Goal: Task Accomplishment & Management: Manage account settings

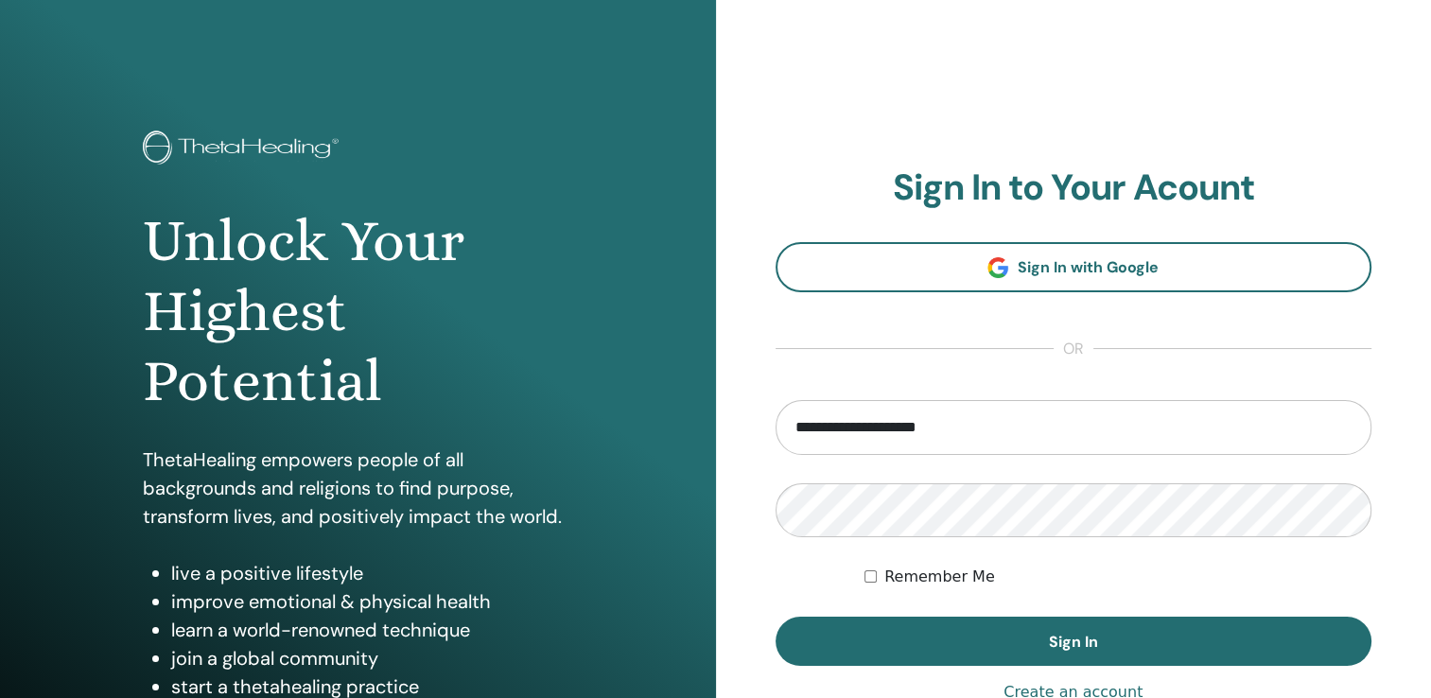
type input "**********"
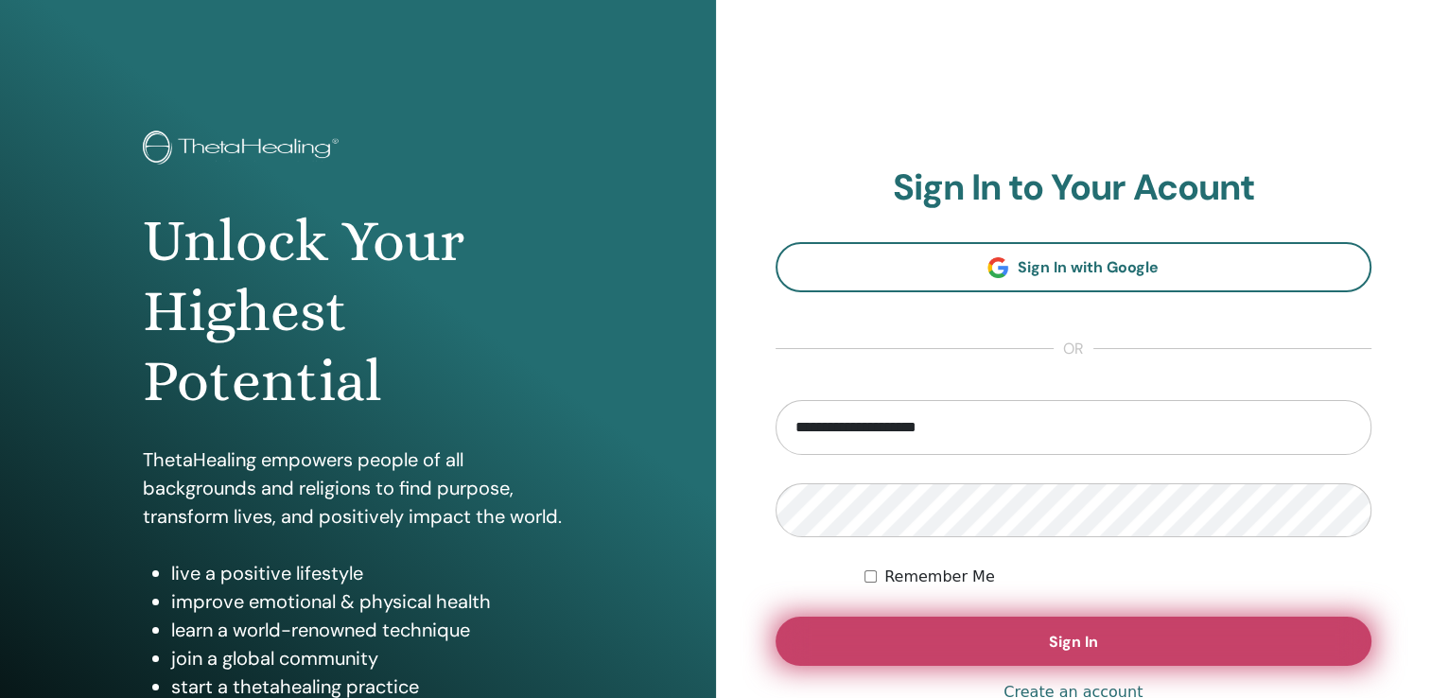
click at [1063, 636] on span "Sign In" at bounding box center [1073, 642] width 49 height 20
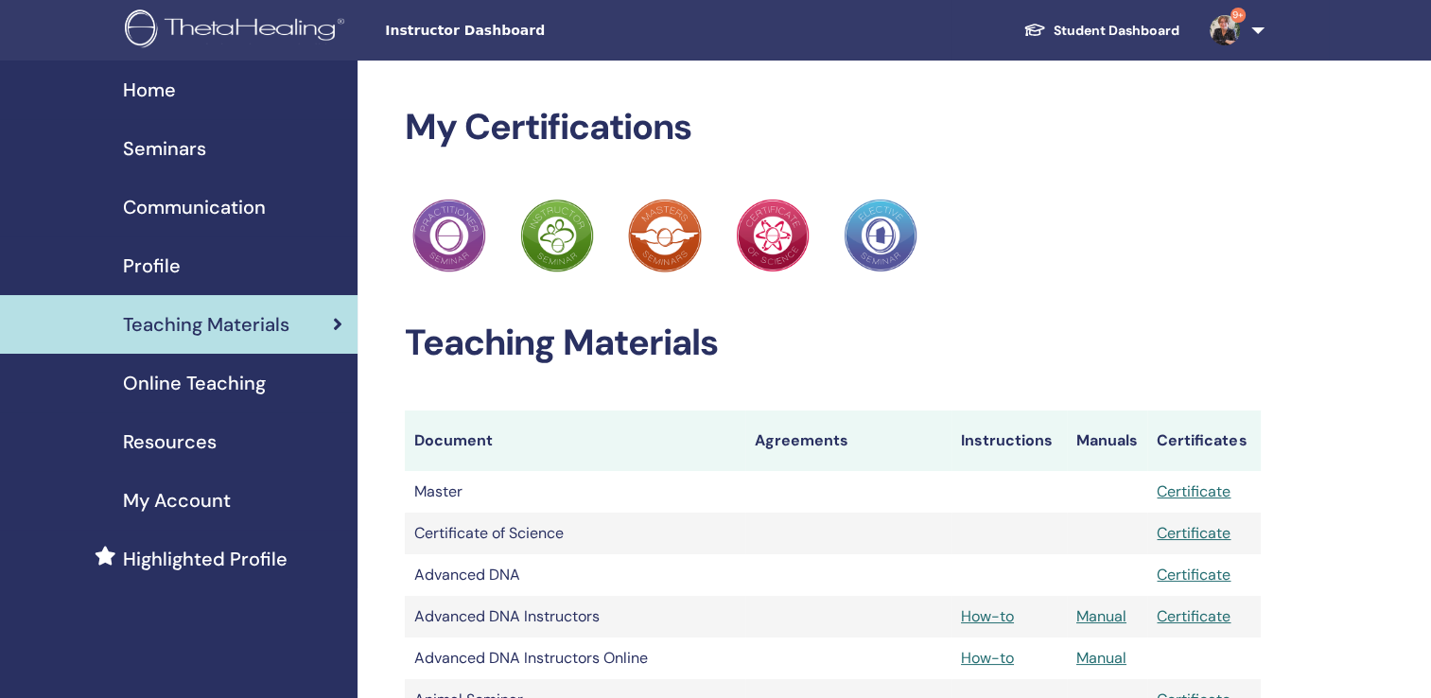
click at [162, 143] on span "Seminars" at bounding box center [164, 148] width 83 height 28
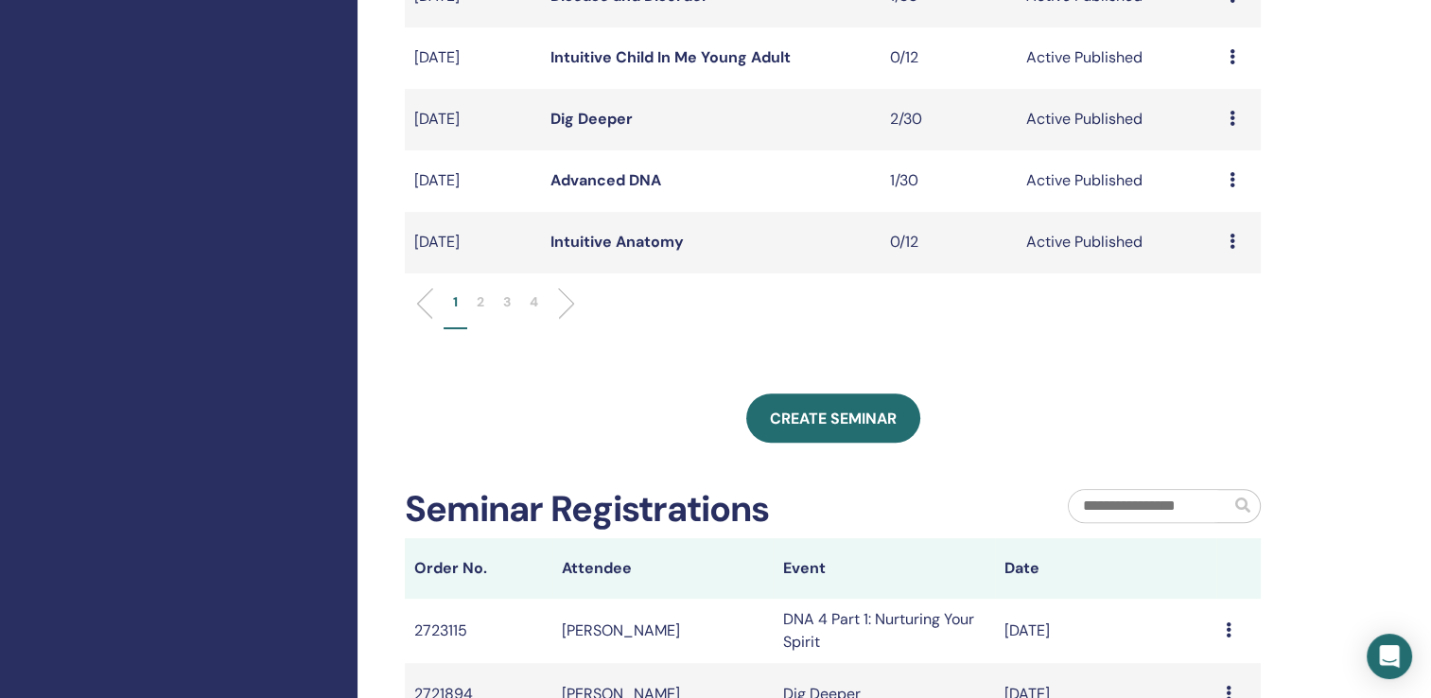
scroll to position [542, 0]
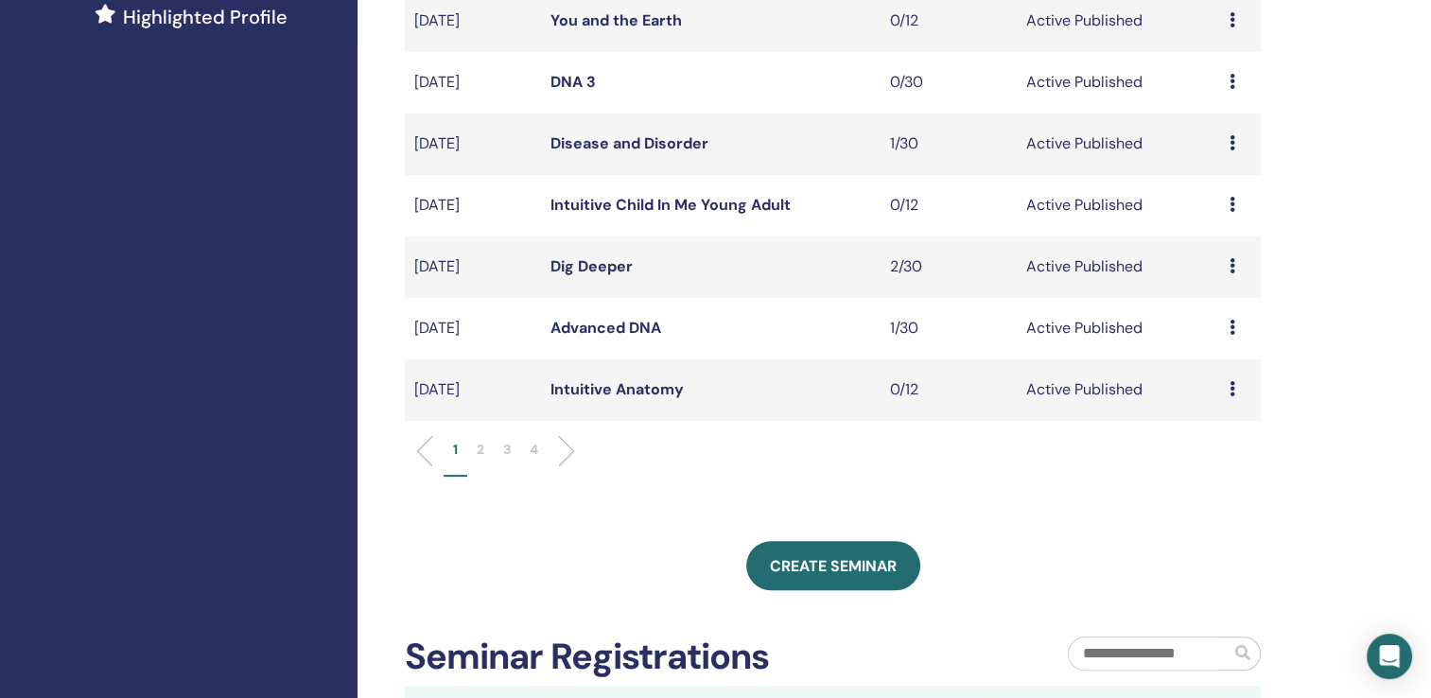
click at [482, 445] on p "2" at bounding box center [481, 450] width 8 height 20
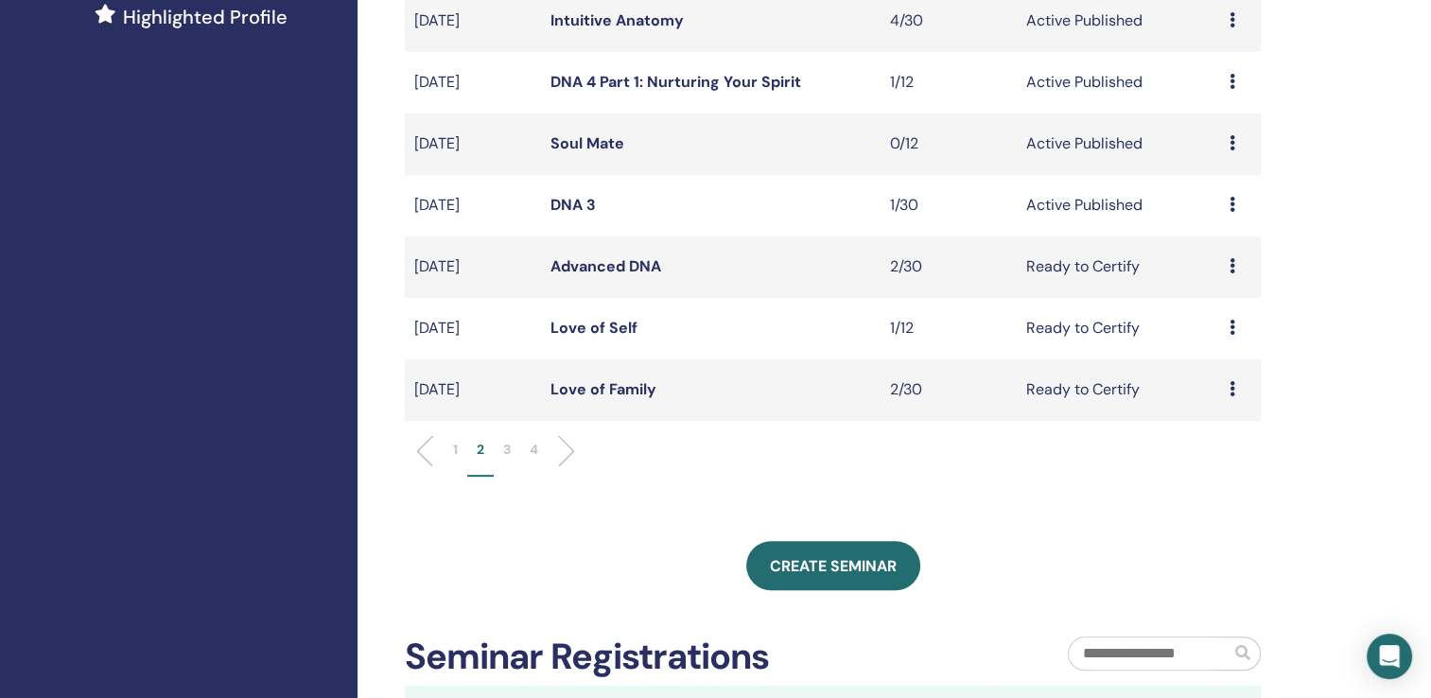
click at [611, 389] on link "Love of Family" at bounding box center [604, 389] width 106 height 20
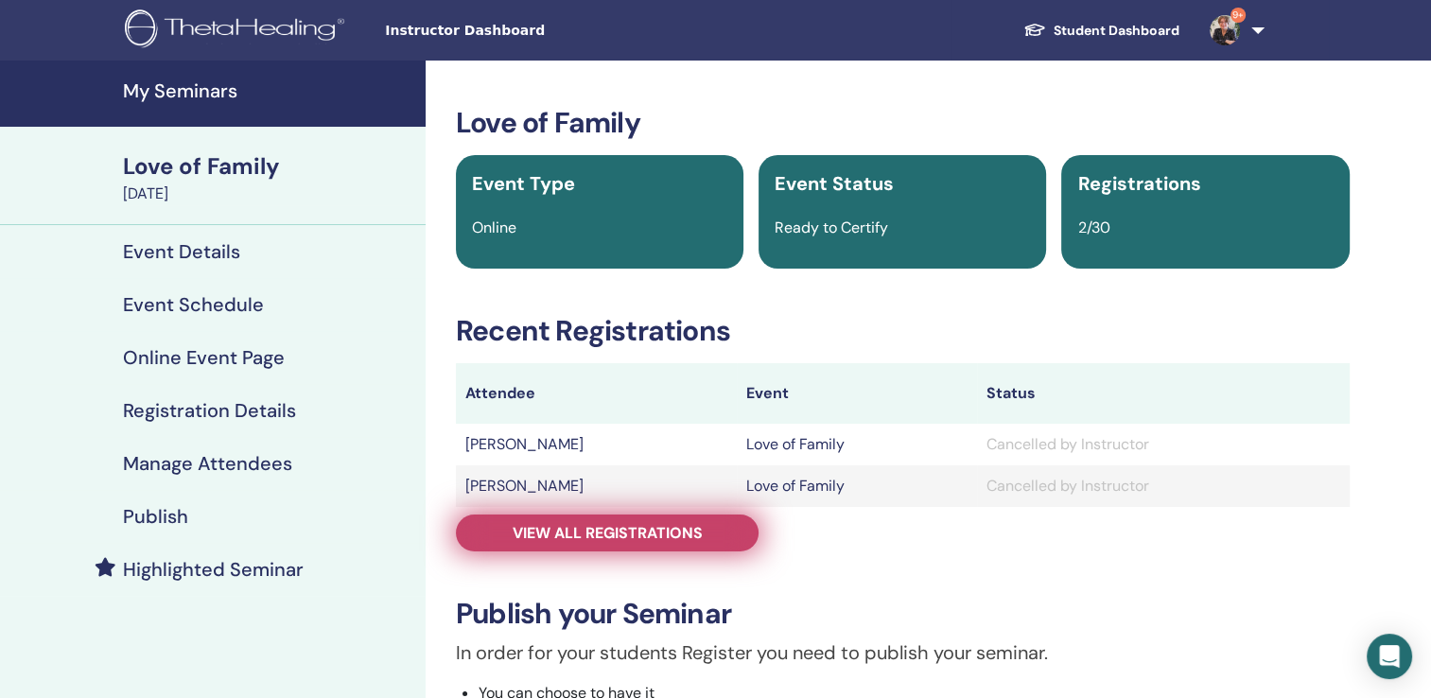
click at [644, 529] on span "View all registrations" at bounding box center [608, 533] width 190 height 20
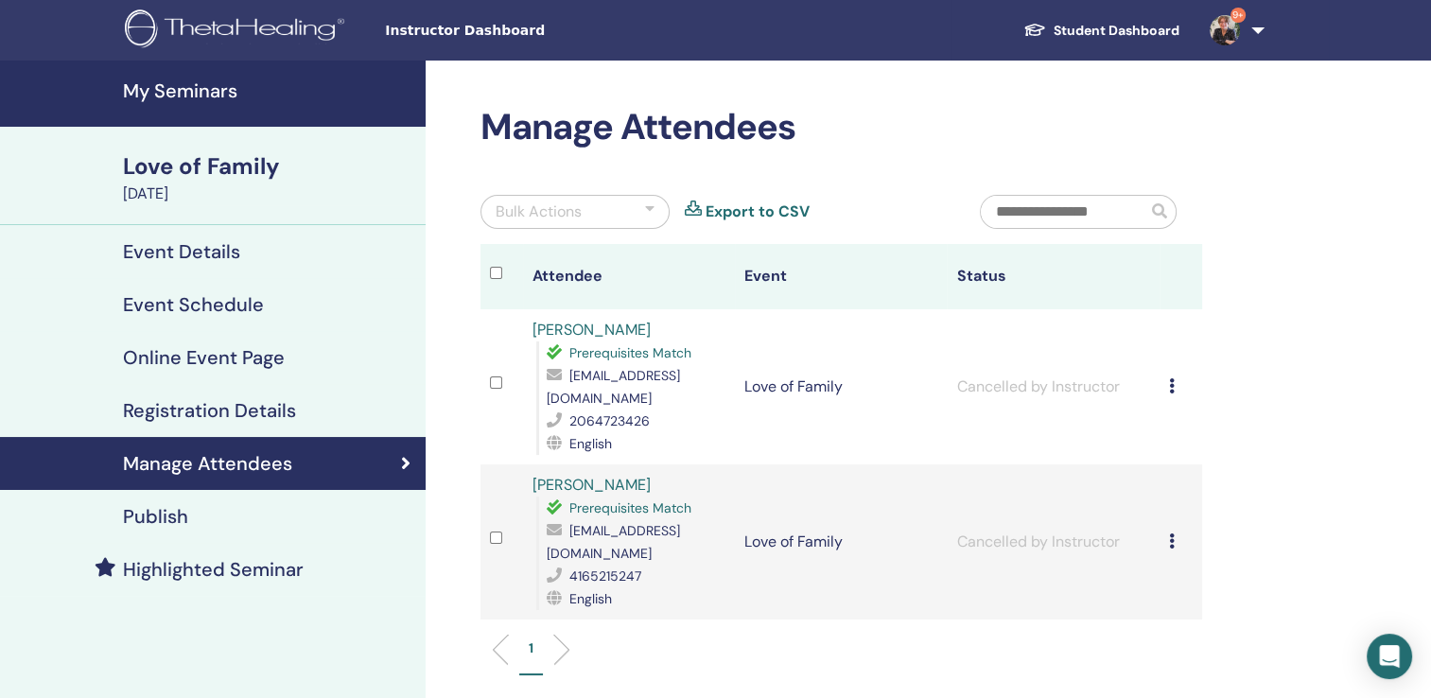
click at [187, 85] on h4 "My Seminars" at bounding box center [268, 90] width 291 height 23
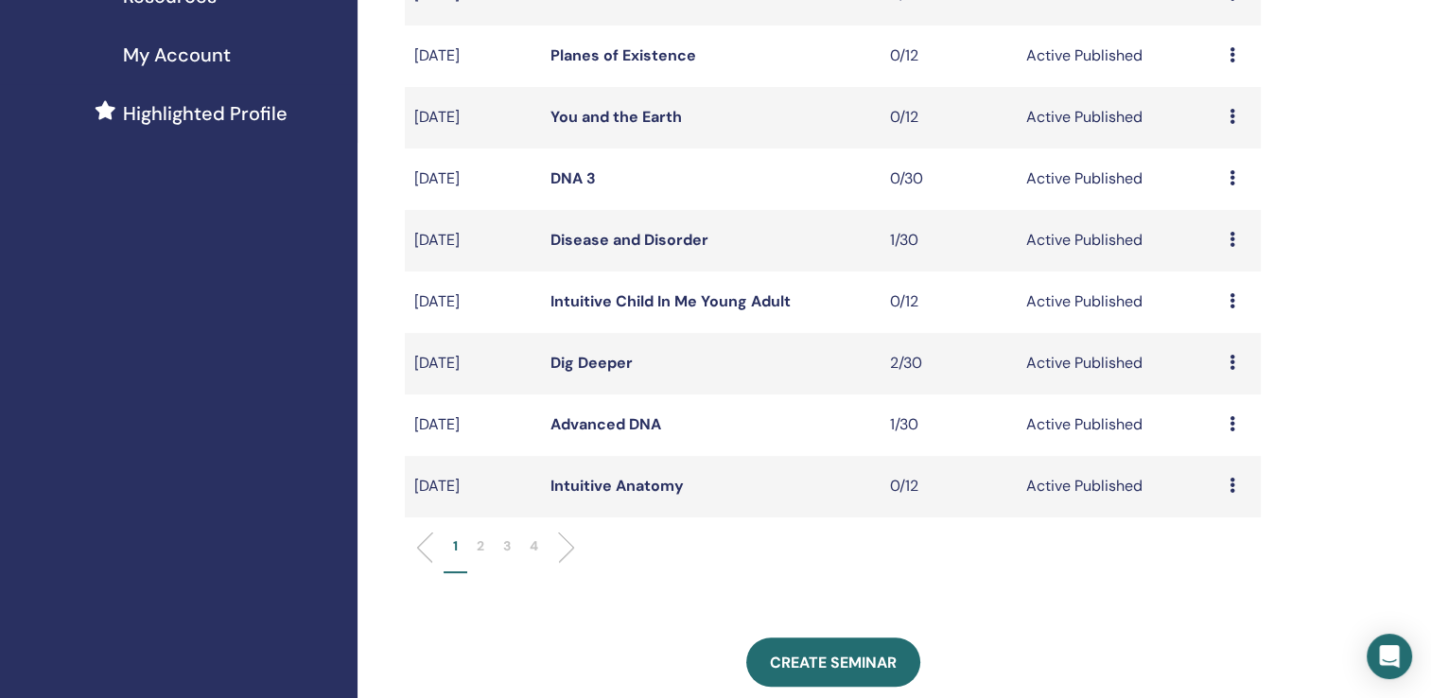
scroll to position [437, 0]
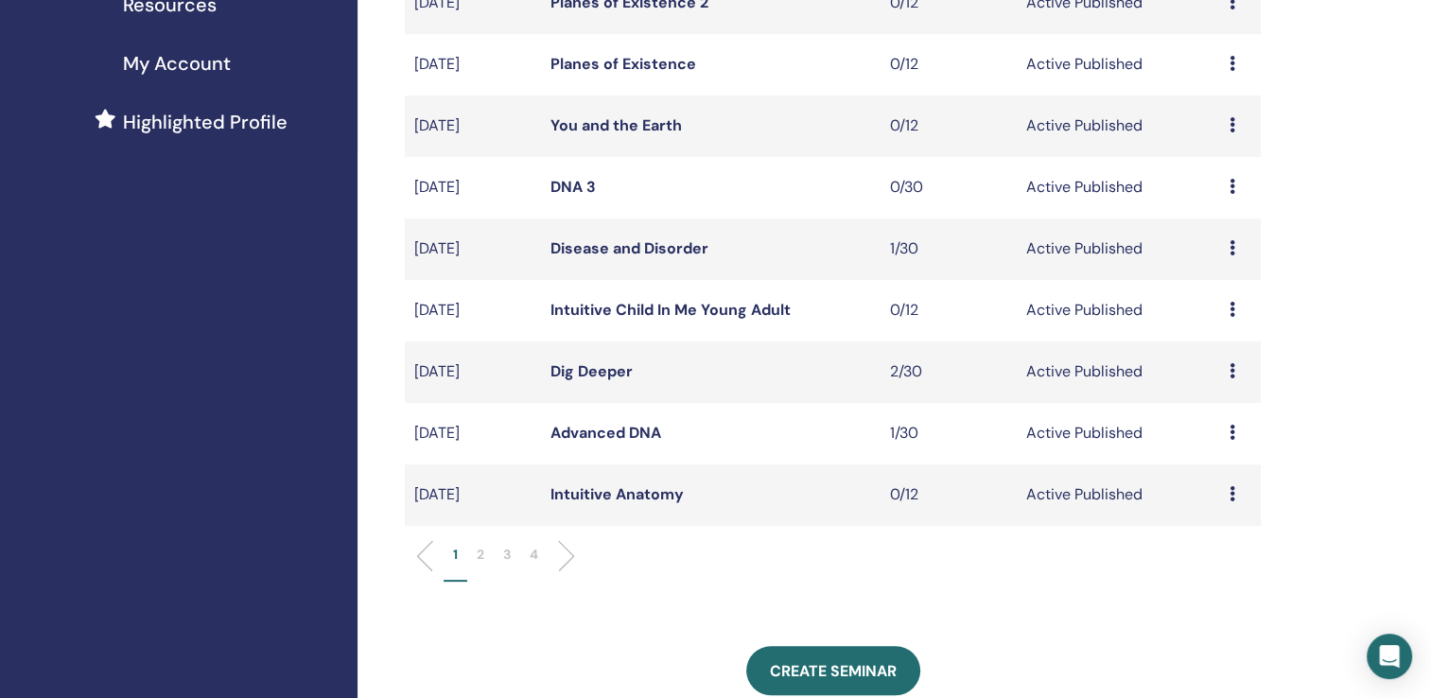
click at [481, 553] on p "2" at bounding box center [481, 555] width 8 height 20
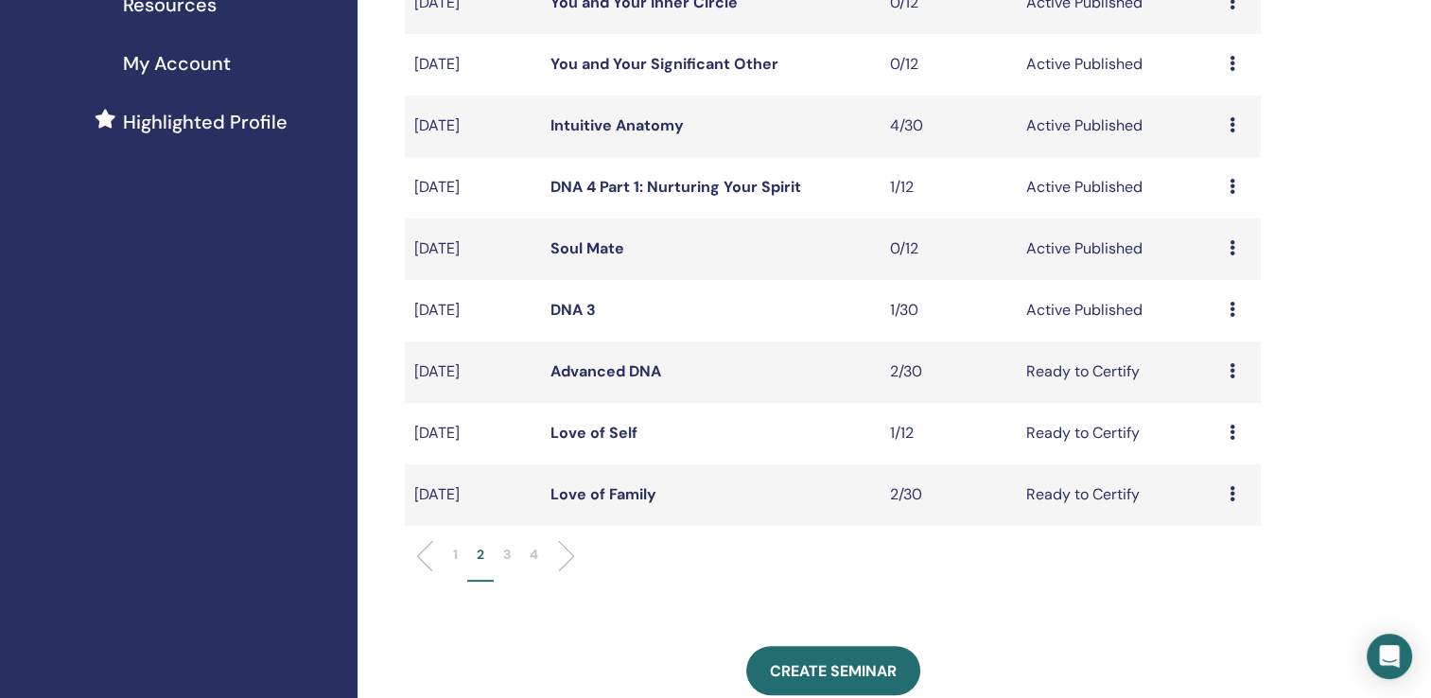
click at [596, 433] on link "Love of Self" at bounding box center [594, 433] width 87 height 20
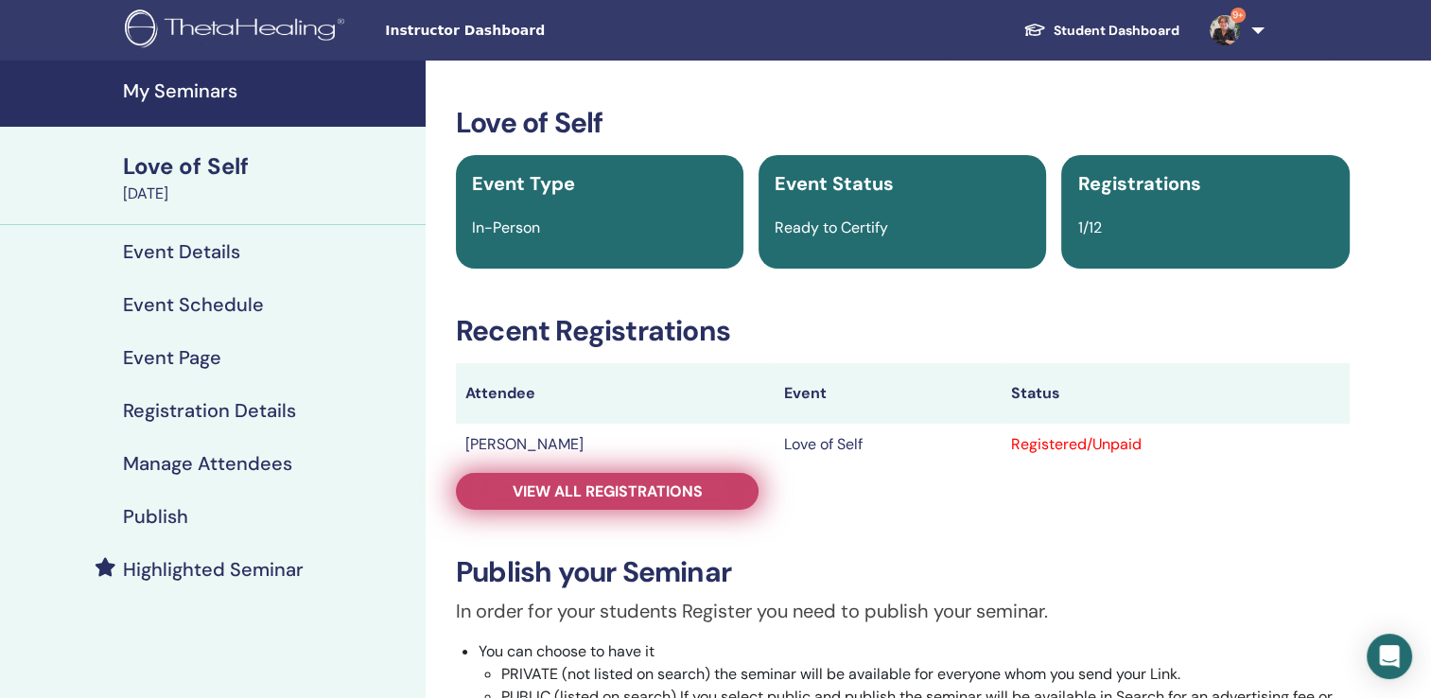
click at [608, 488] on span "View all registrations" at bounding box center [608, 492] width 190 height 20
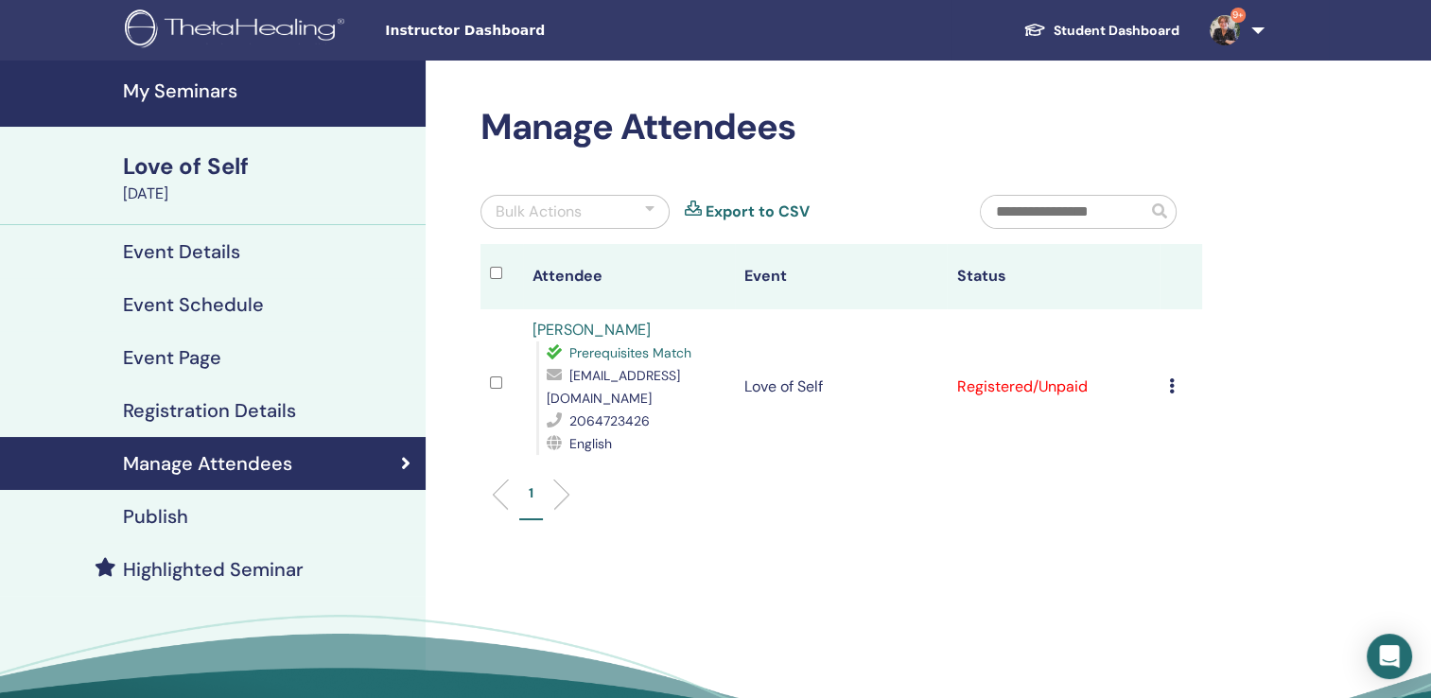
click at [1169, 379] on icon at bounding box center [1172, 385] width 6 height 15
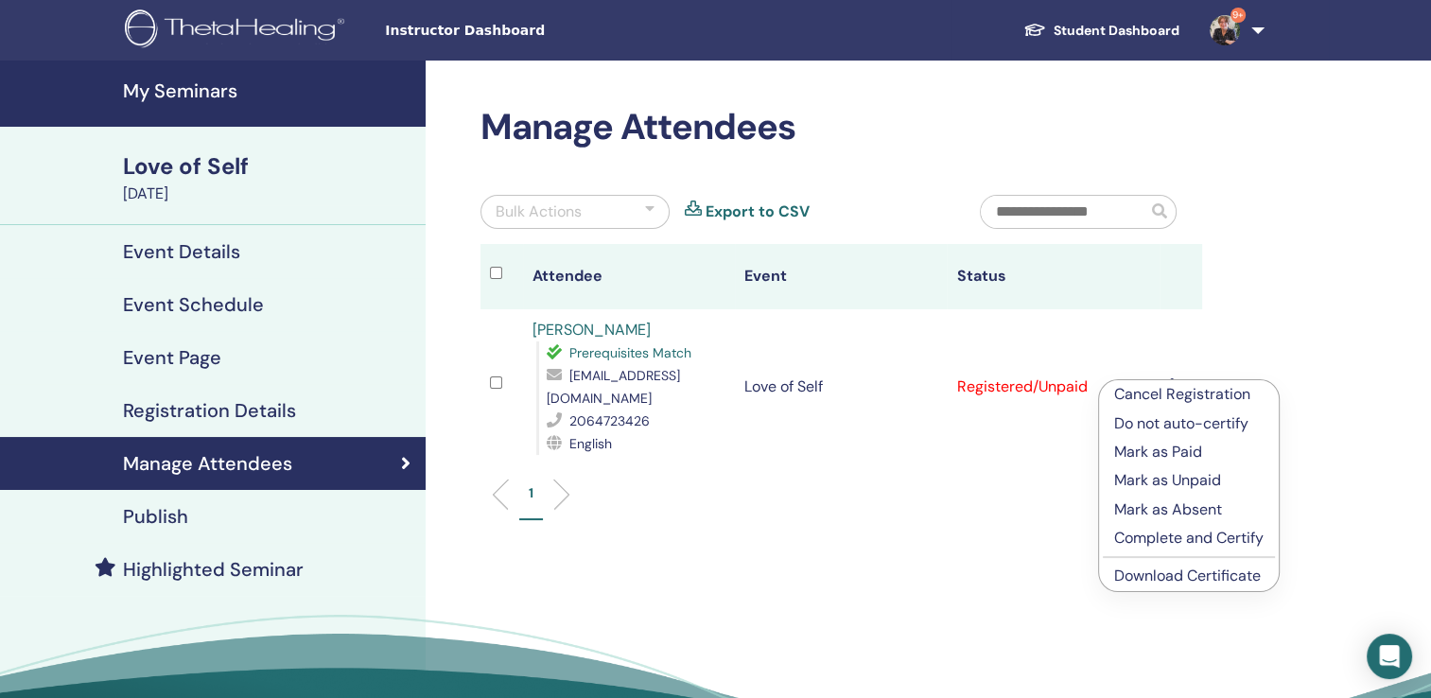
click at [1173, 577] on link "Download Certificate" at bounding box center [1187, 576] width 147 height 20
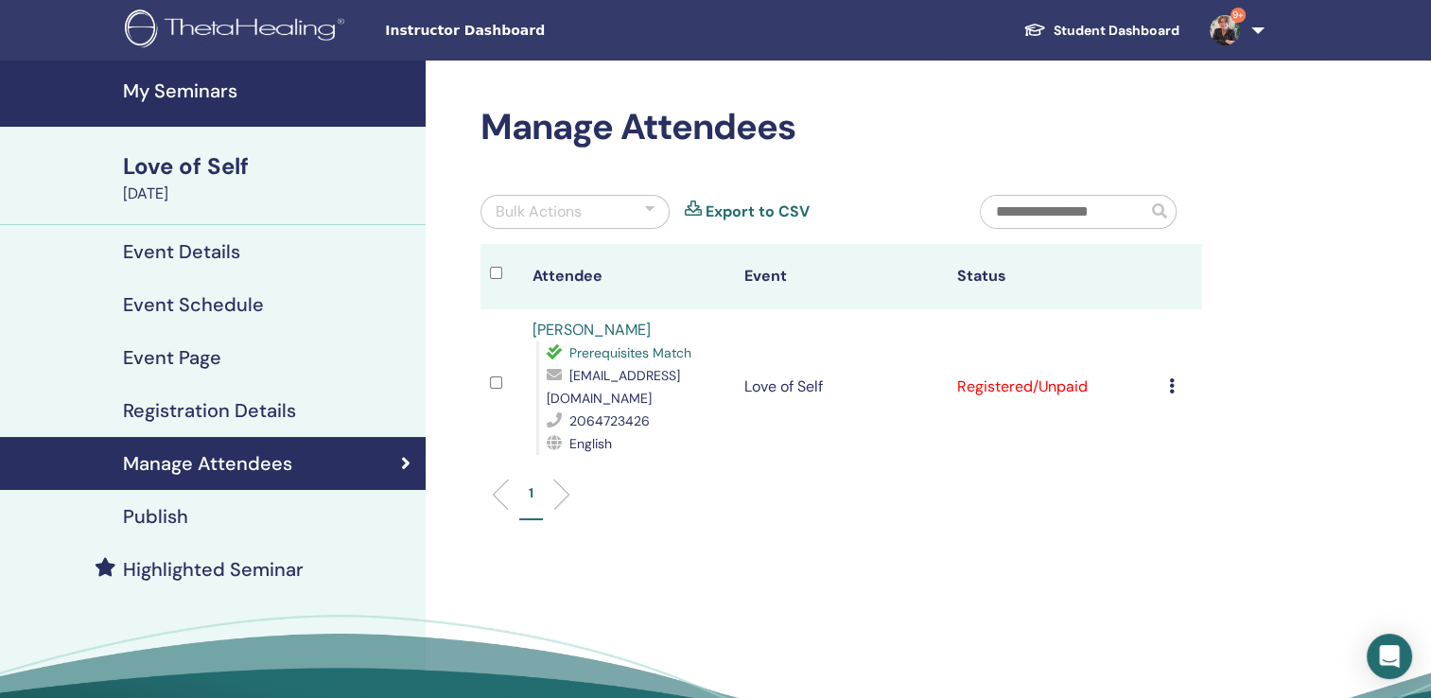
click at [831, 465] on div "1" at bounding box center [841, 502] width 750 height 75
click at [1173, 378] on icon at bounding box center [1172, 385] width 6 height 15
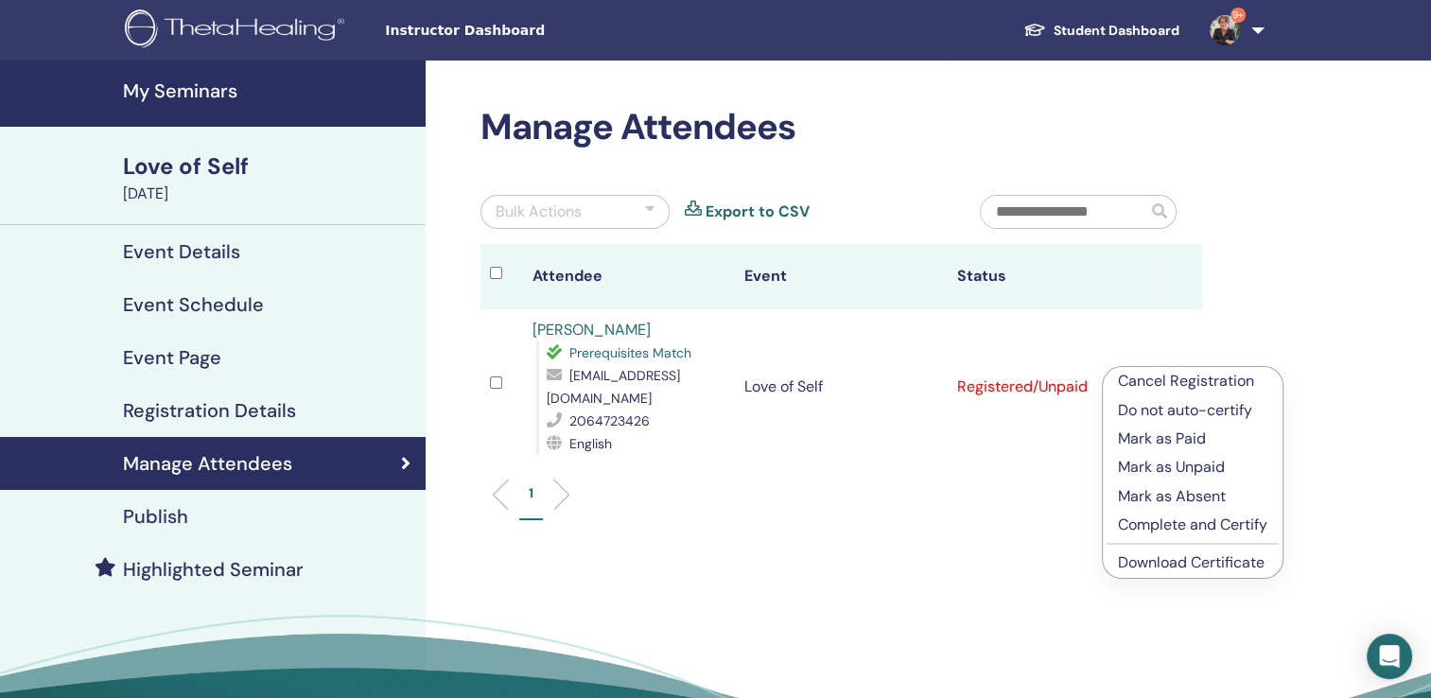
click at [1185, 524] on p "Complete and Certify" at bounding box center [1192, 525] width 149 height 23
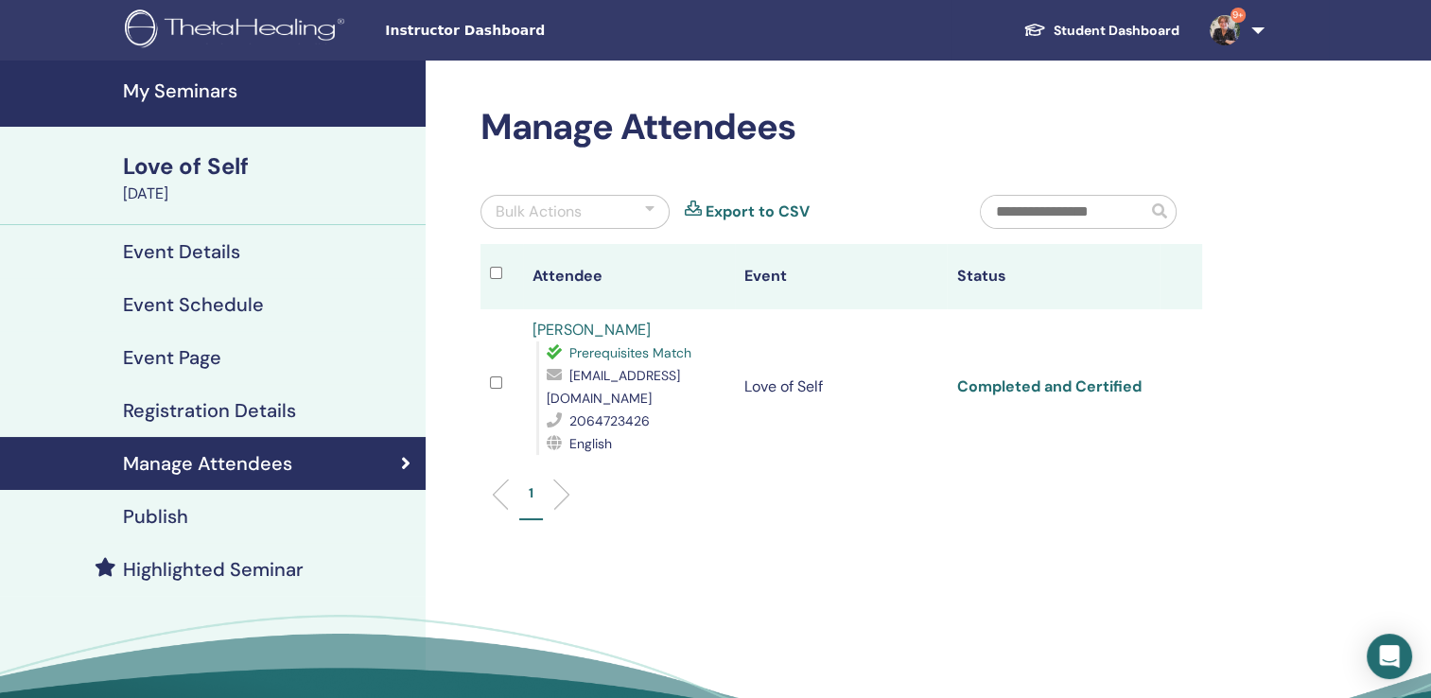
click at [1111, 378] on link "Completed and Certified" at bounding box center [1048, 387] width 184 height 20
click at [194, 84] on h4 "My Seminars" at bounding box center [268, 90] width 291 height 23
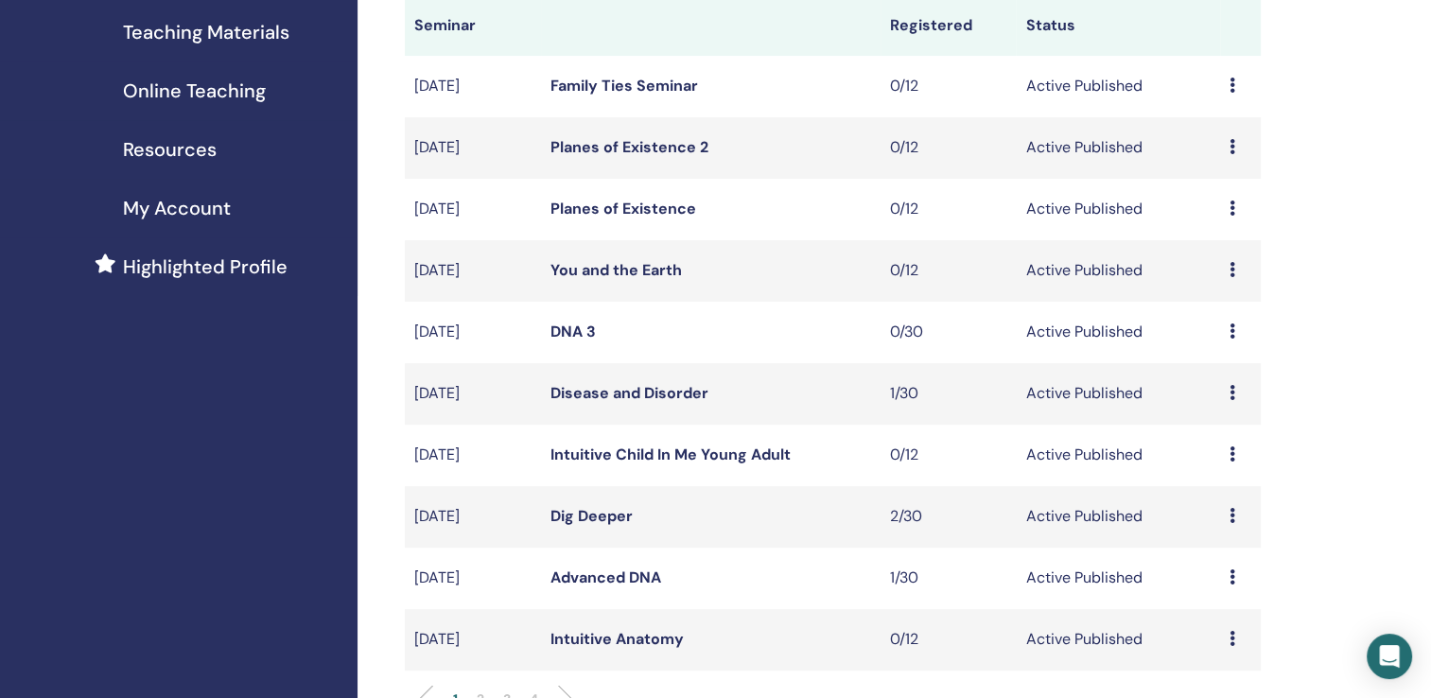
scroll to position [437, 0]
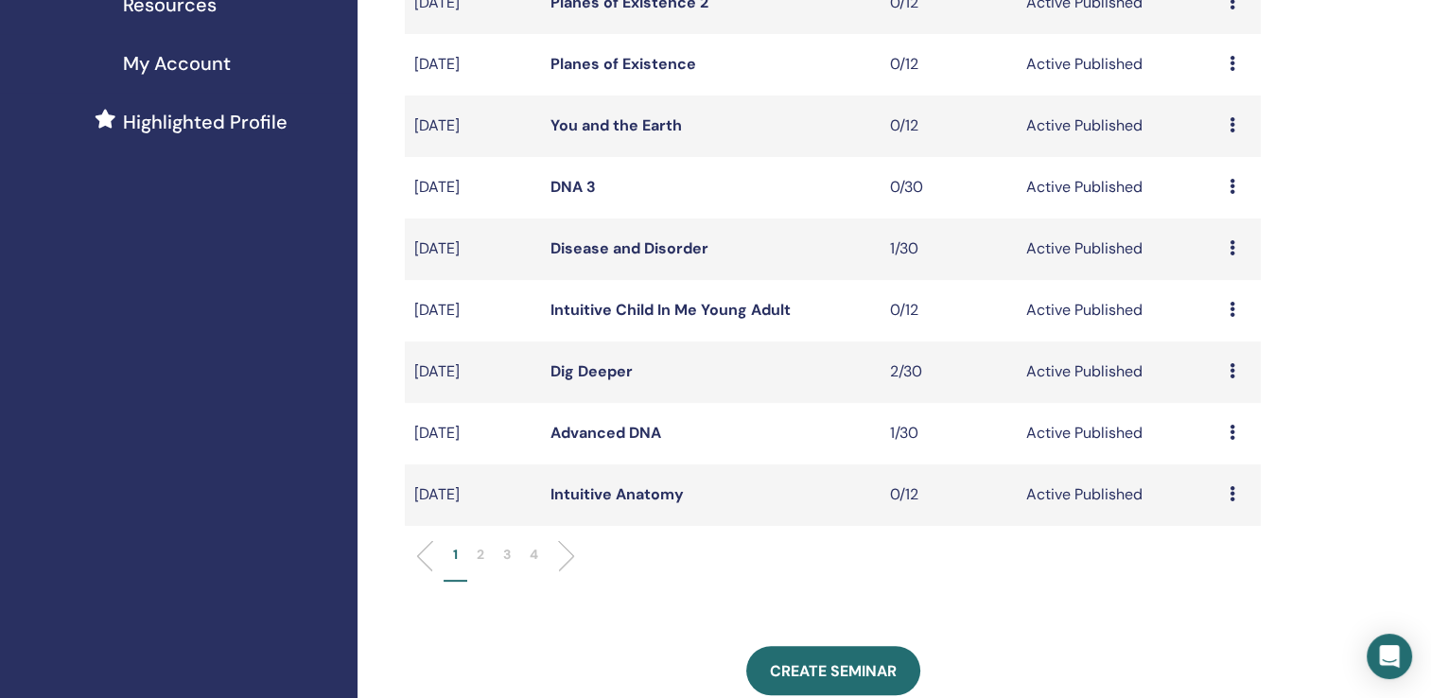
click at [479, 552] on p "2" at bounding box center [481, 555] width 8 height 20
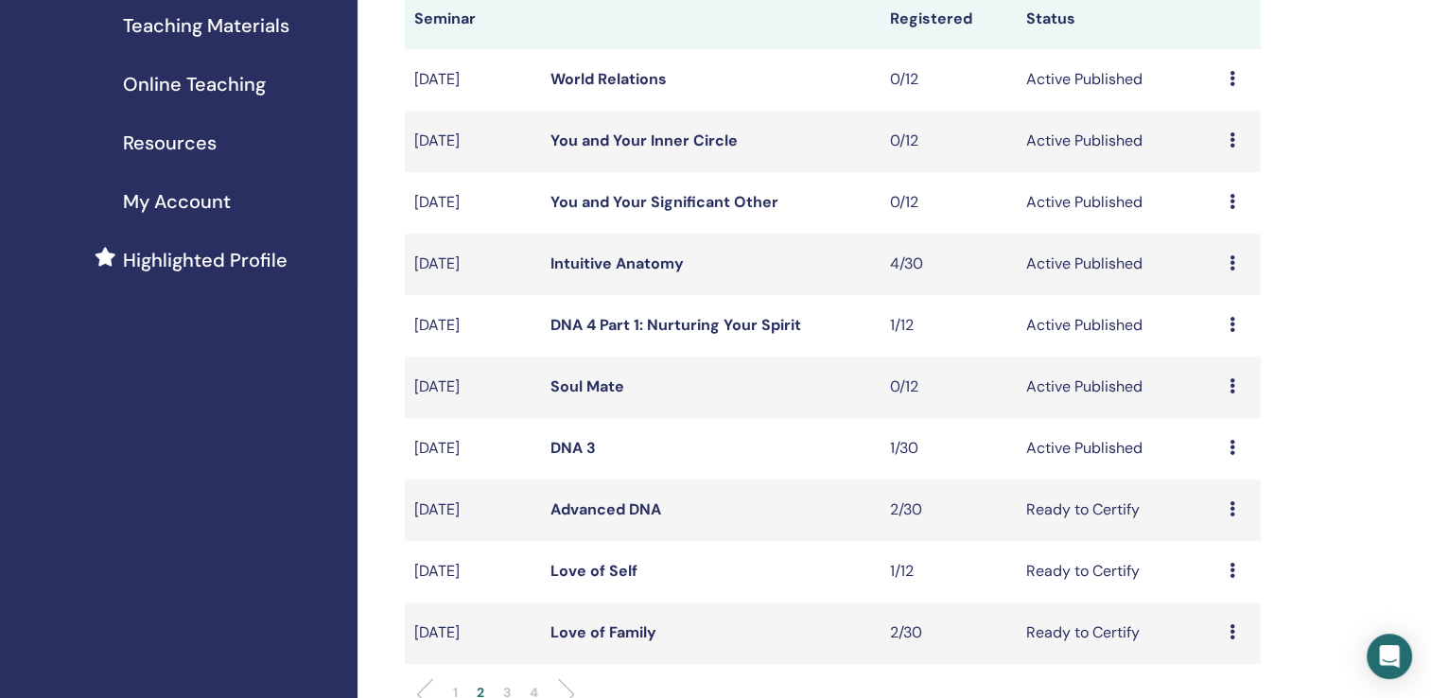
scroll to position [305, 0]
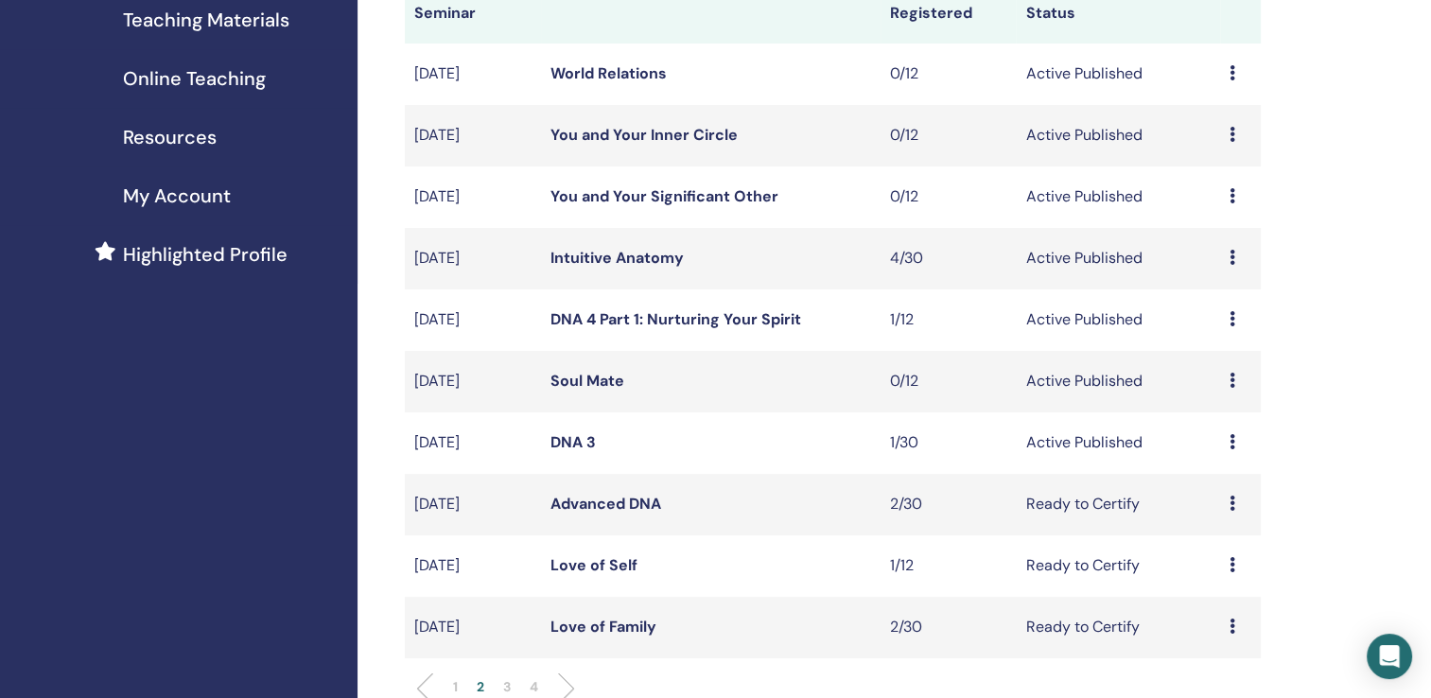
click at [617, 317] on link "DNA 4 Part 1: Nurturing Your Spirit" at bounding box center [676, 319] width 251 height 20
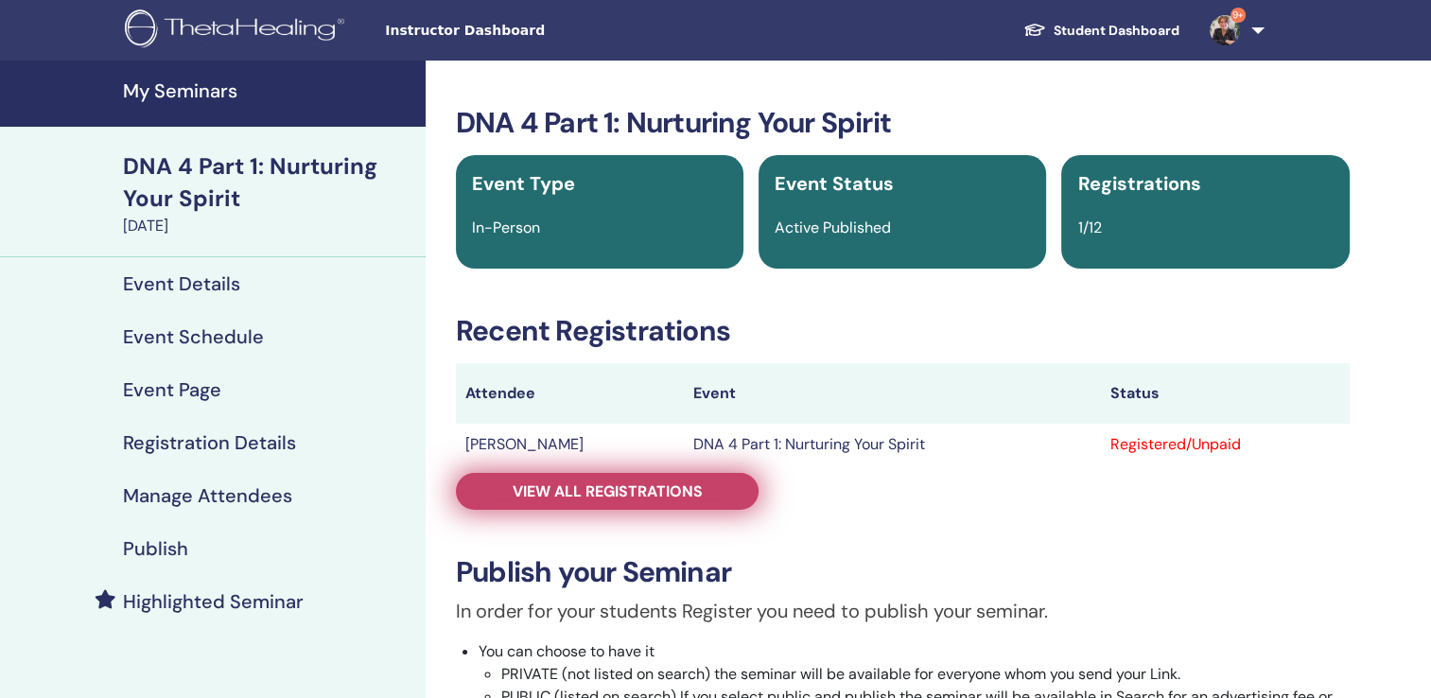
click at [627, 488] on span "View all registrations" at bounding box center [608, 492] width 190 height 20
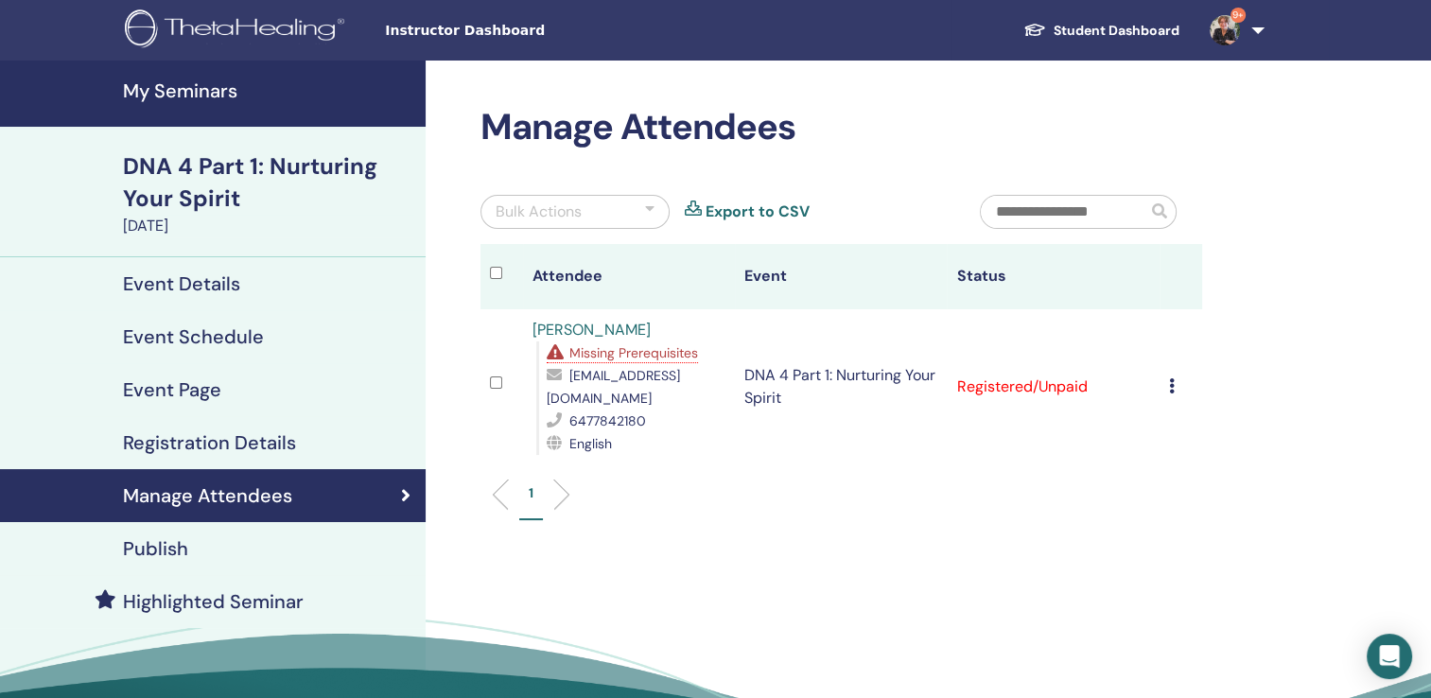
click at [1160, 377] on td "Cancel Registration Do not auto-certify Mark as Paid Mark as Unpaid Mark as Abs…" at bounding box center [1181, 386] width 43 height 155
click at [1169, 378] on icon at bounding box center [1172, 385] width 6 height 15
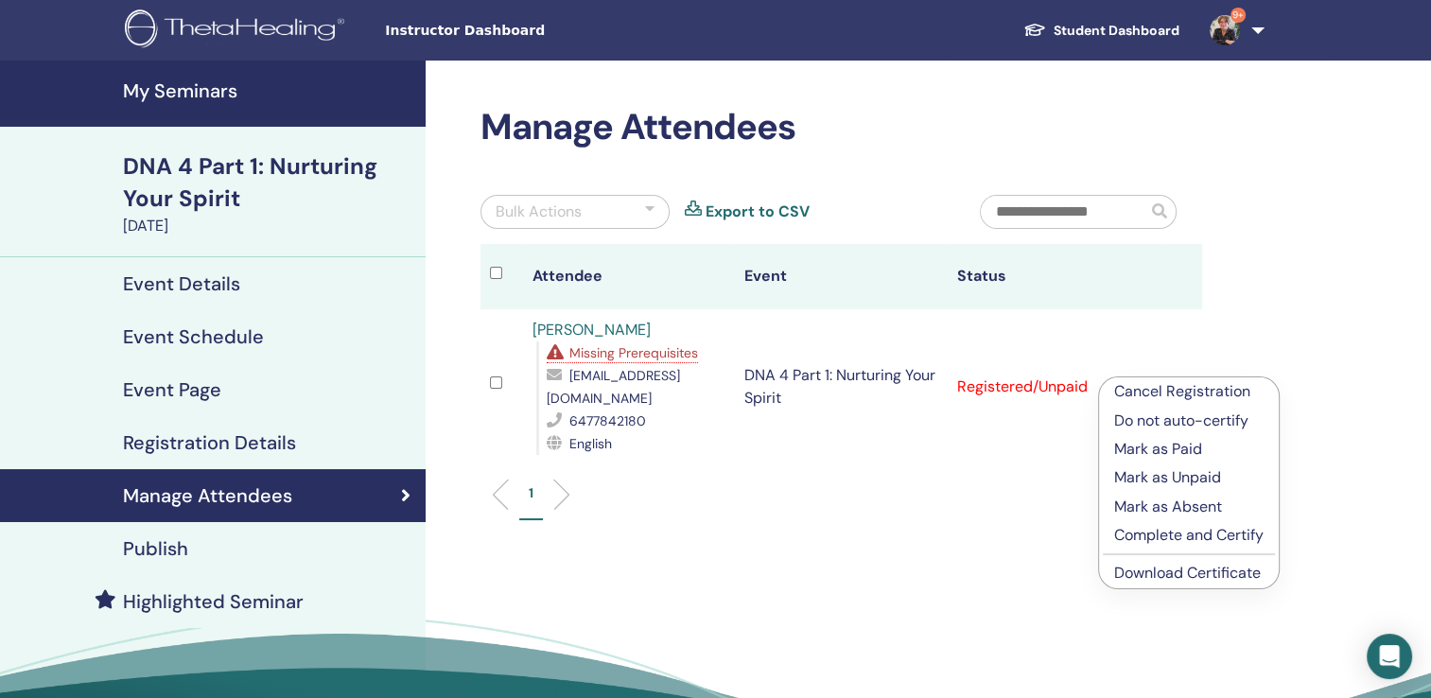
click at [1162, 390] on p "Cancel Registration" at bounding box center [1188, 391] width 149 height 23
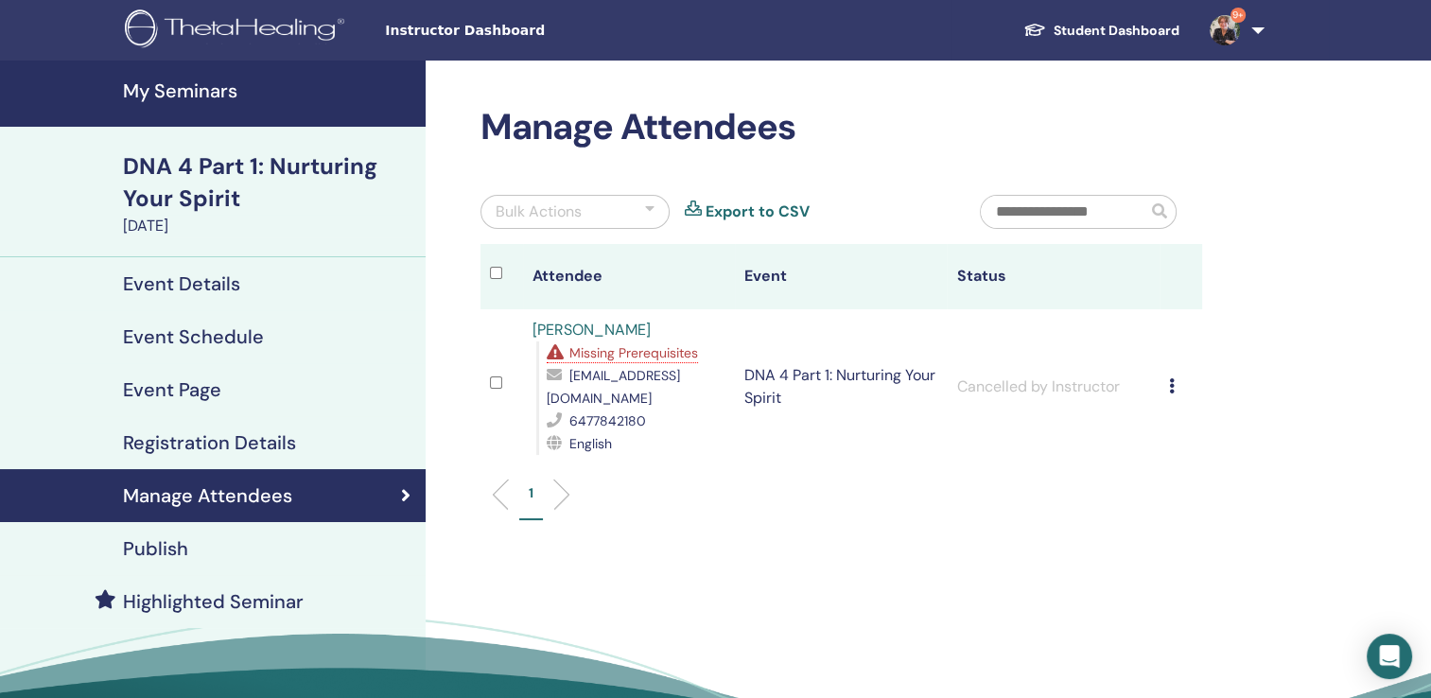
click at [189, 85] on h4 "My Seminars" at bounding box center [268, 90] width 291 height 23
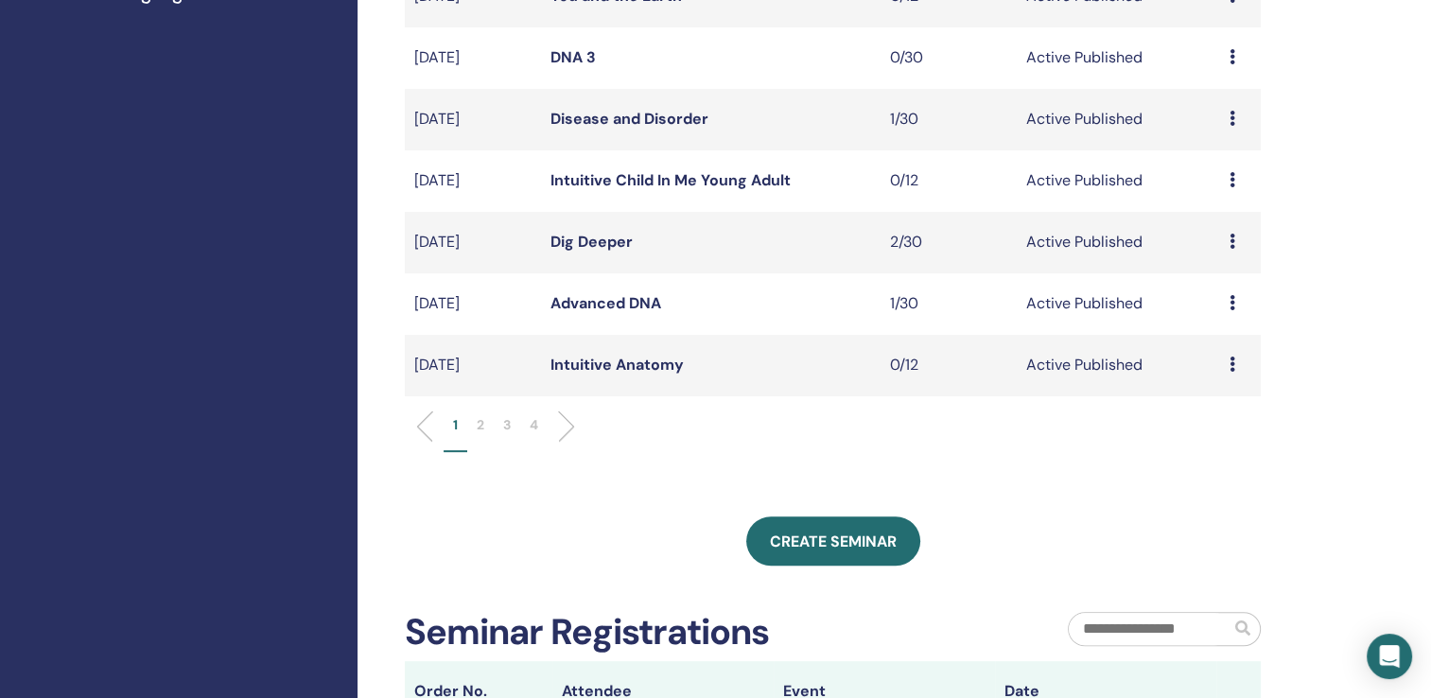
scroll to position [577, 0]
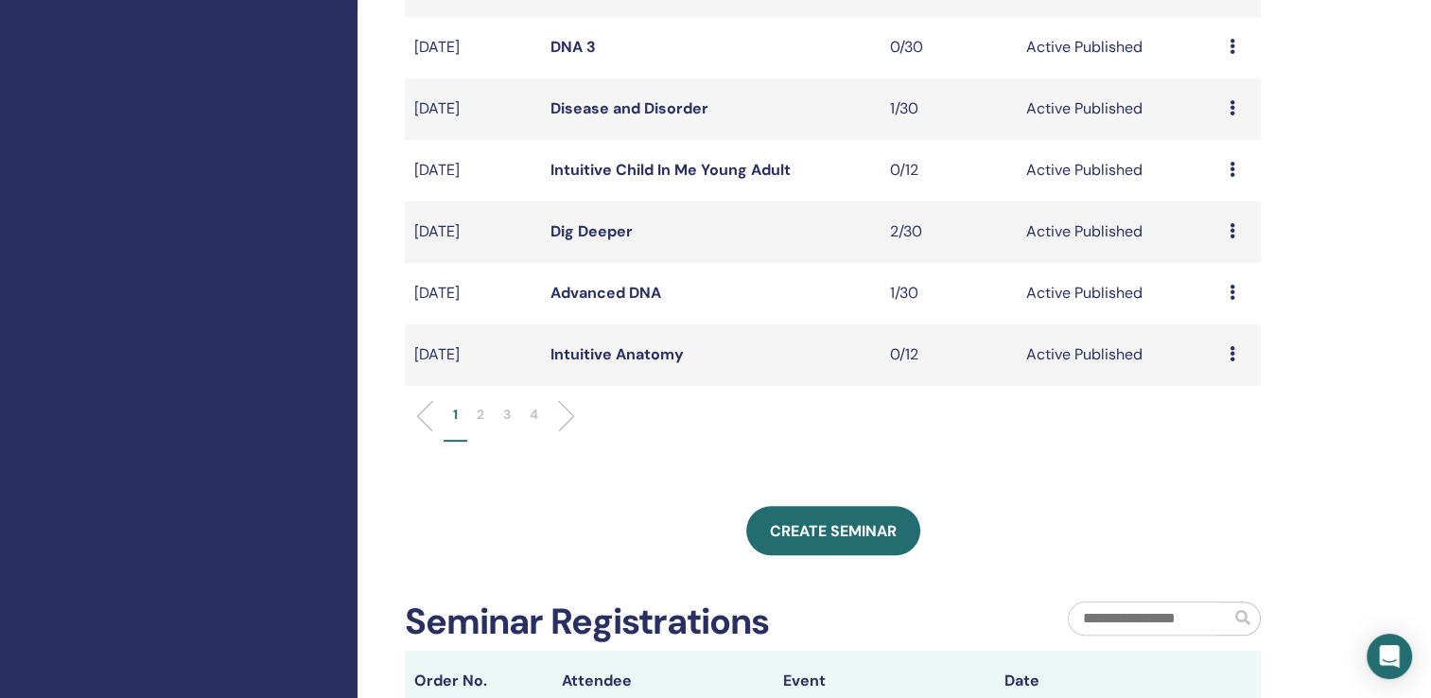
click at [483, 414] on p "2" at bounding box center [481, 415] width 8 height 20
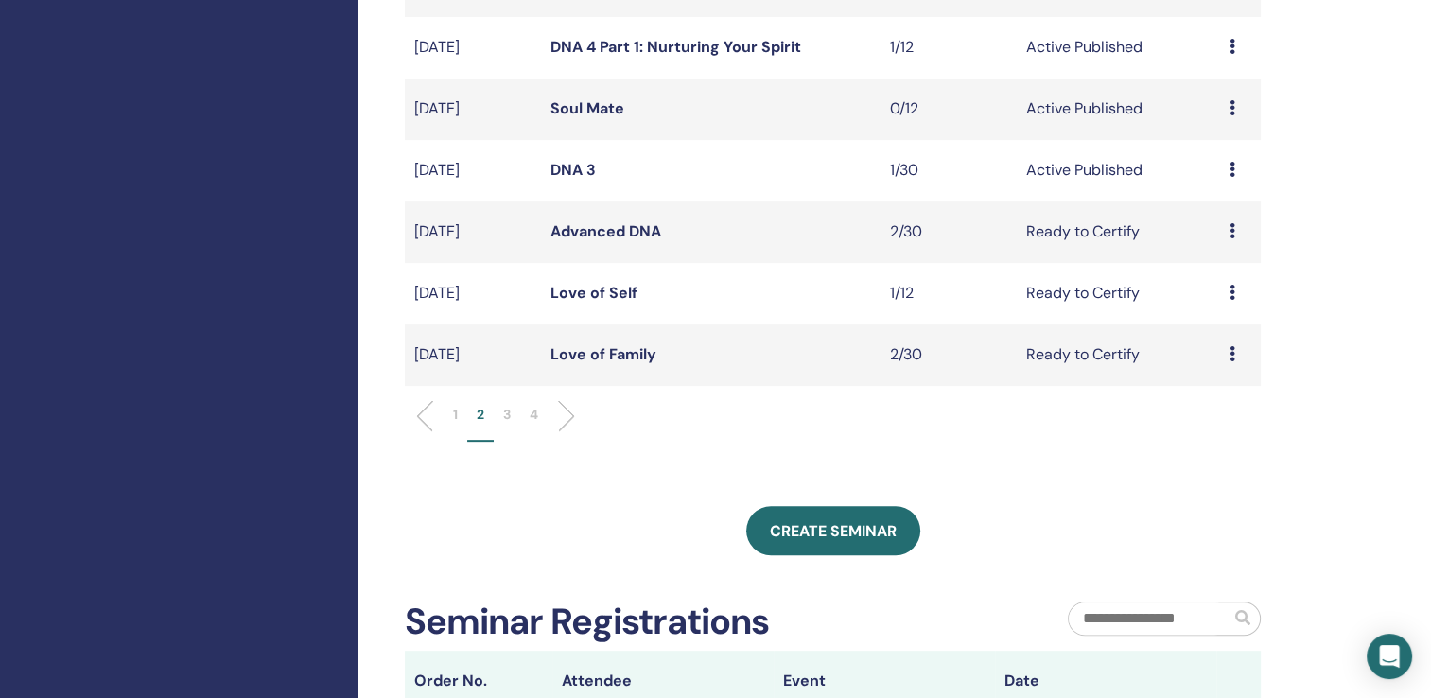
click at [595, 231] on link "Advanced DNA" at bounding box center [606, 231] width 111 height 20
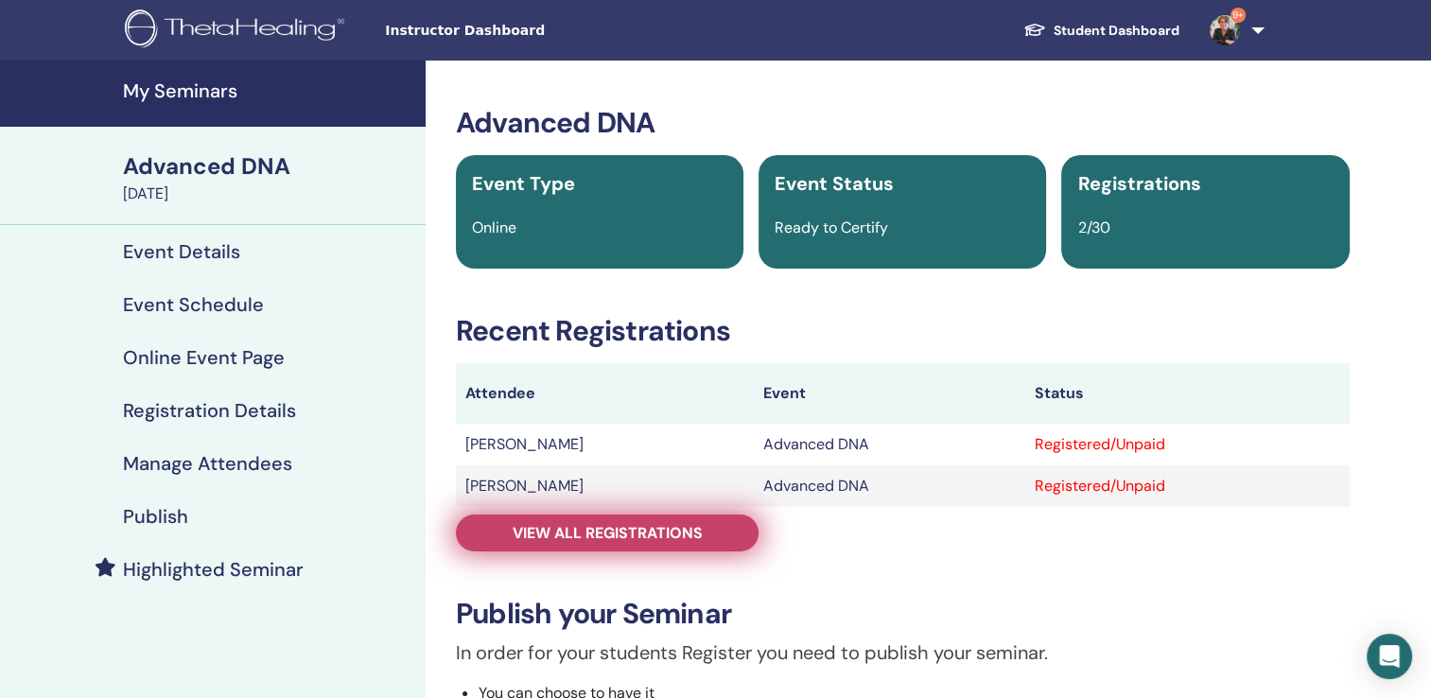
click at [628, 523] on span "View all registrations" at bounding box center [608, 533] width 190 height 20
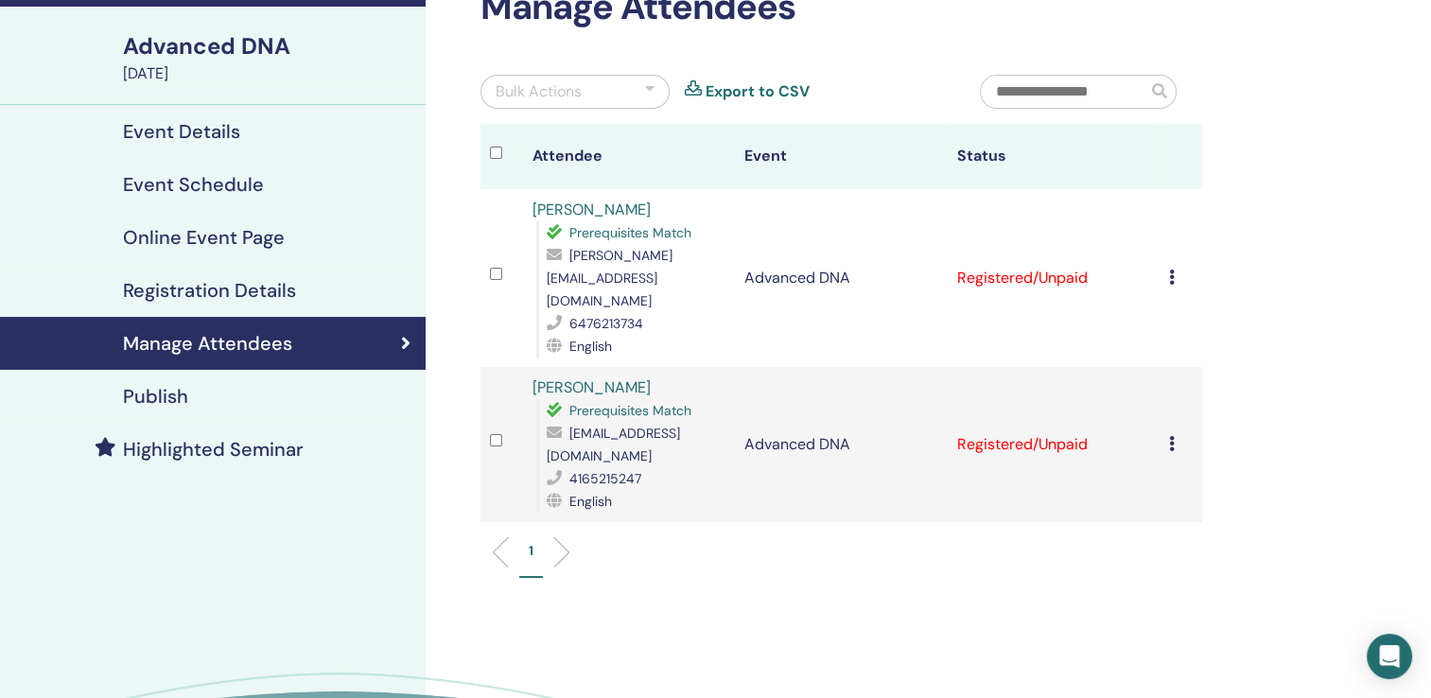
scroll to position [123, 0]
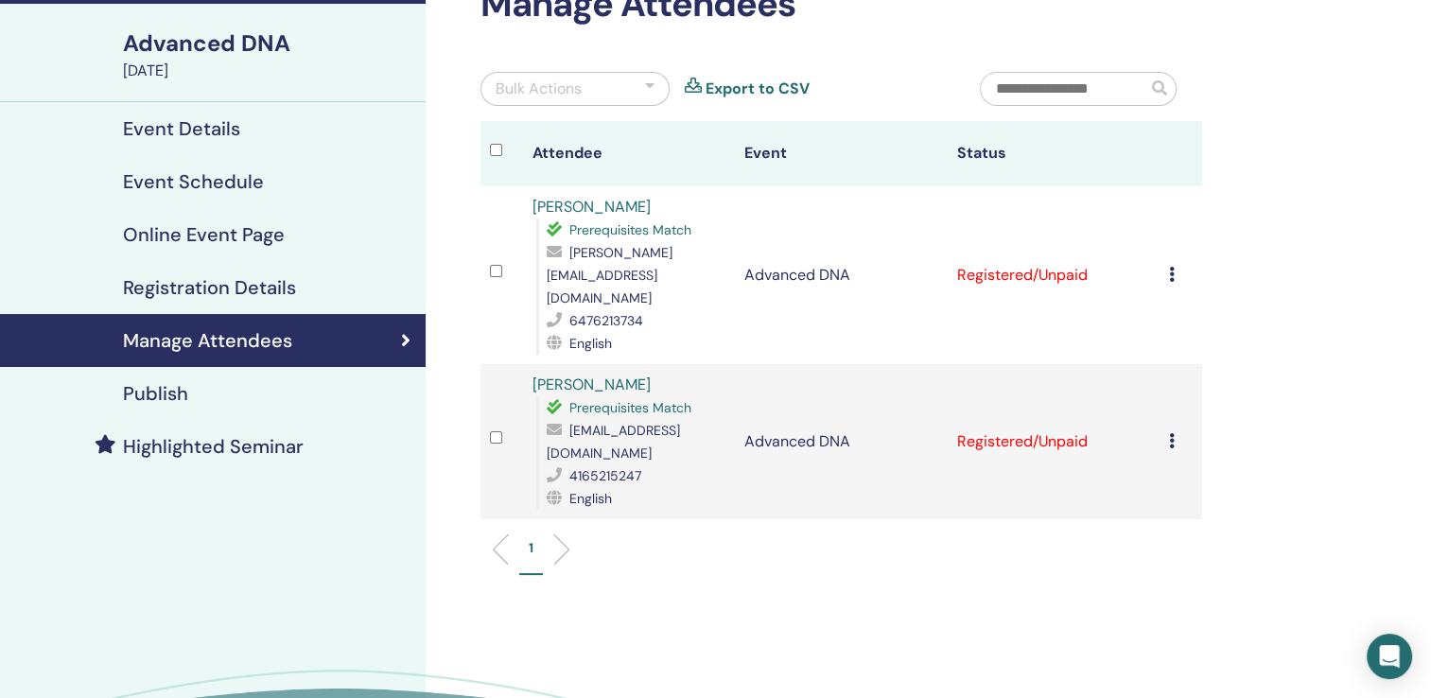
click at [1170, 267] on icon at bounding box center [1172, 274] width 6 height 15
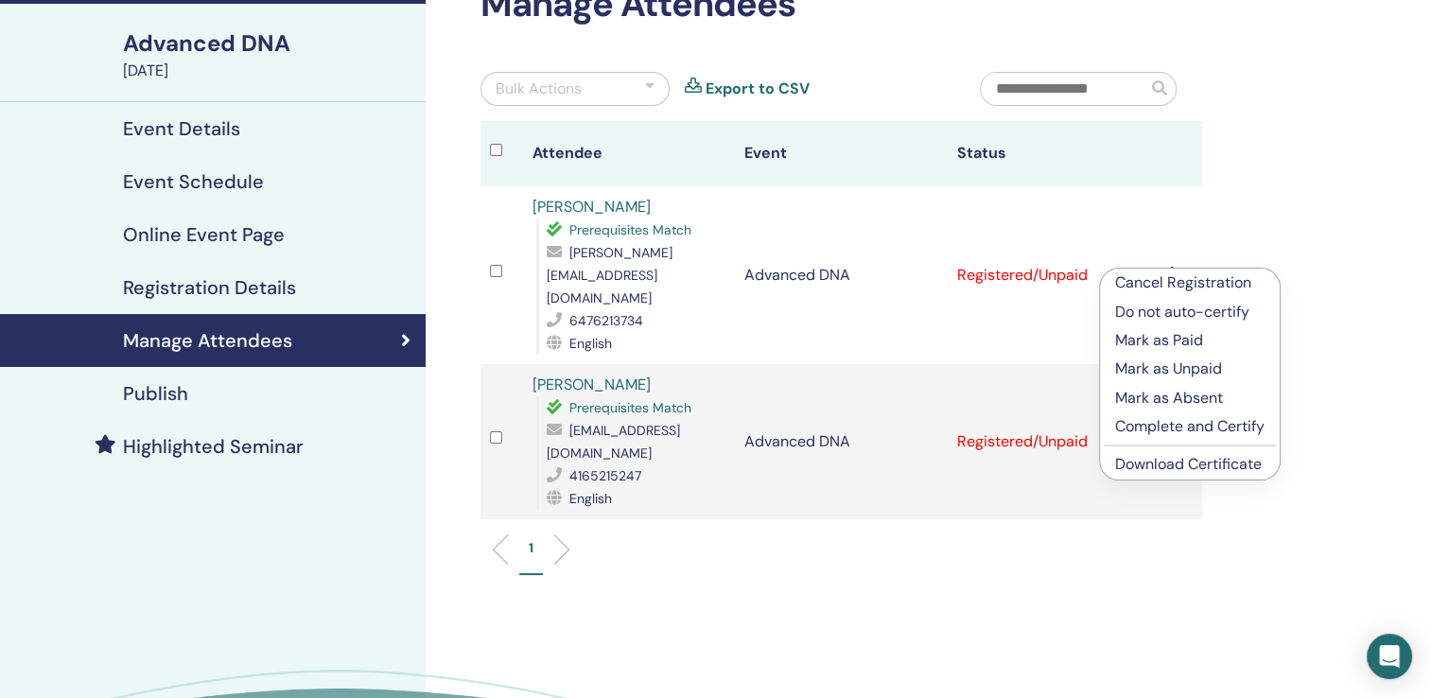
click at [1173, 466] on link "Download Certificate" at bounding box center [1188, 464] width 147 height 20
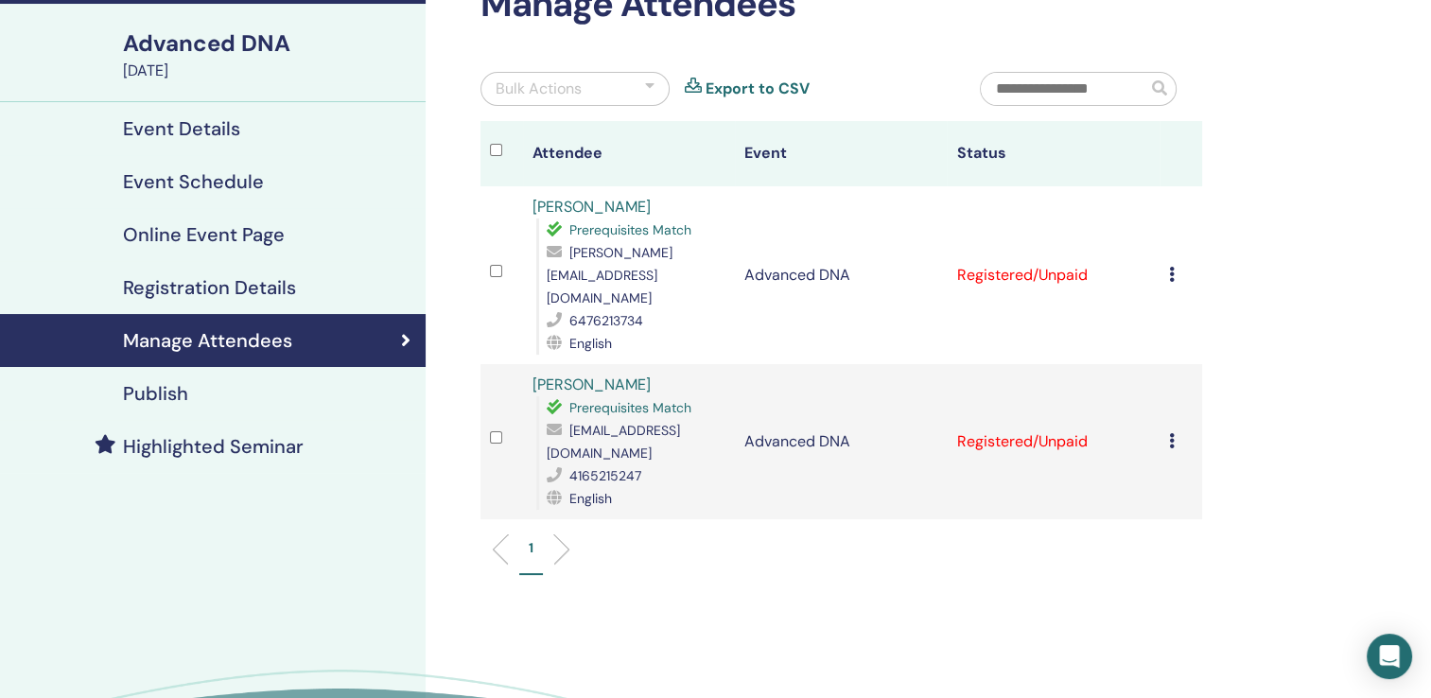
click at [1167, 266] on td "Cancel Registration Do not auto-certify Mark as Paid Mark as Unpaid Mark as Abs…" at bounding box center [1181, 275] width 43 height 178
click at [1171, 267] on icon at bounding box center [1172, 274] width 6 height 15
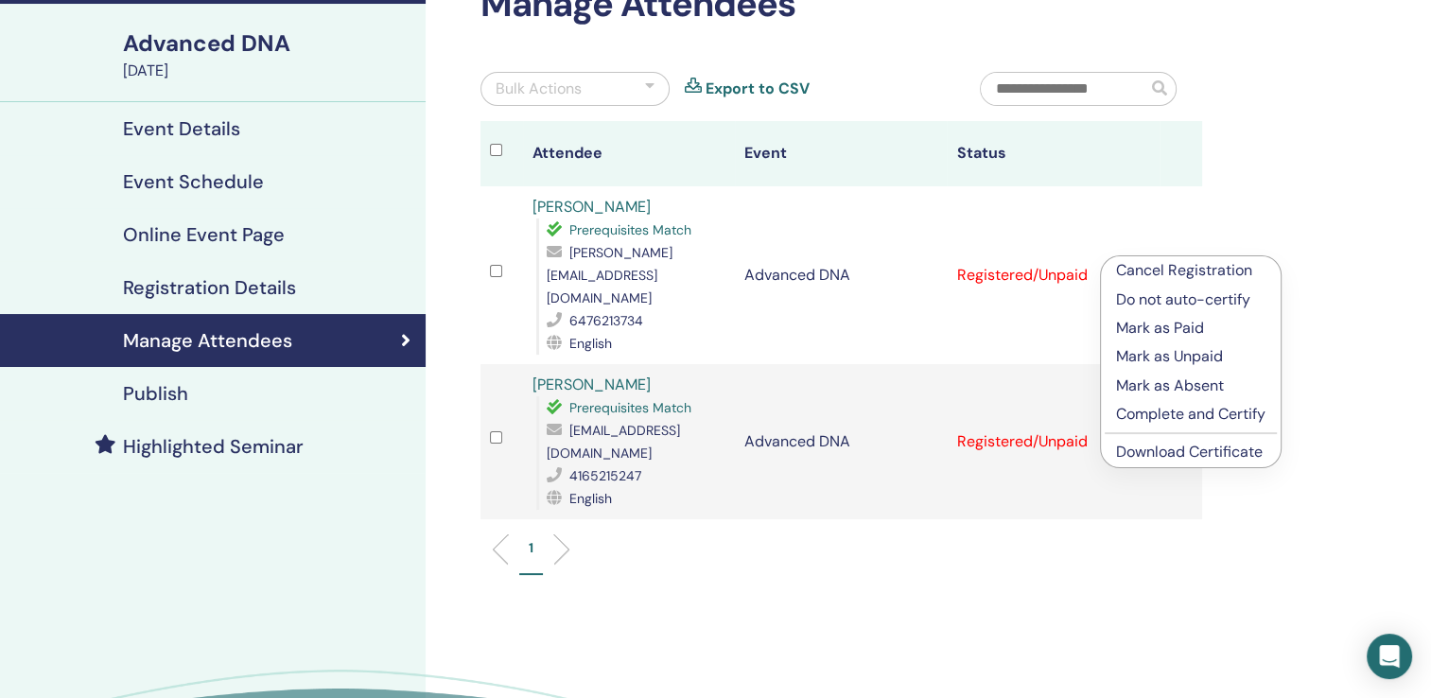
click at [1152, 410] on p "Complete and Certify" at bounding box center [1190, 414] width 149 height 23
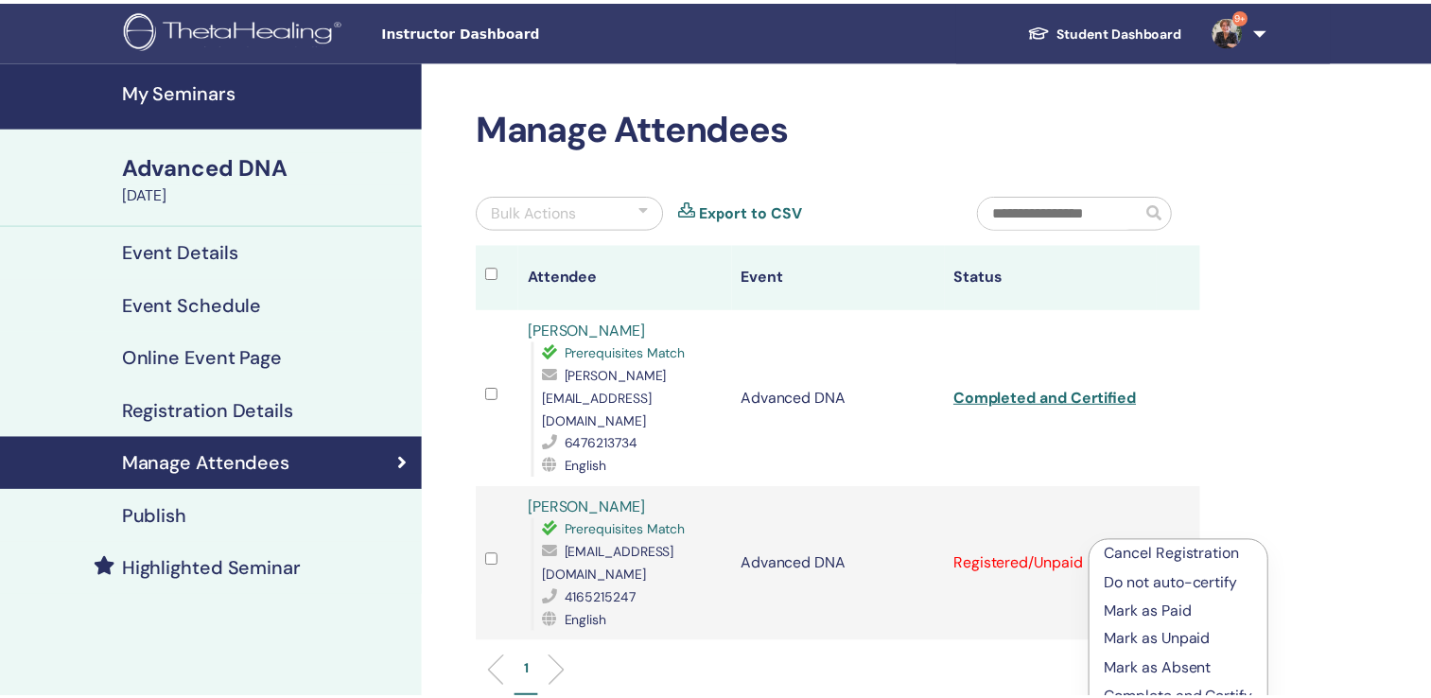
scroll to position [123, 0]
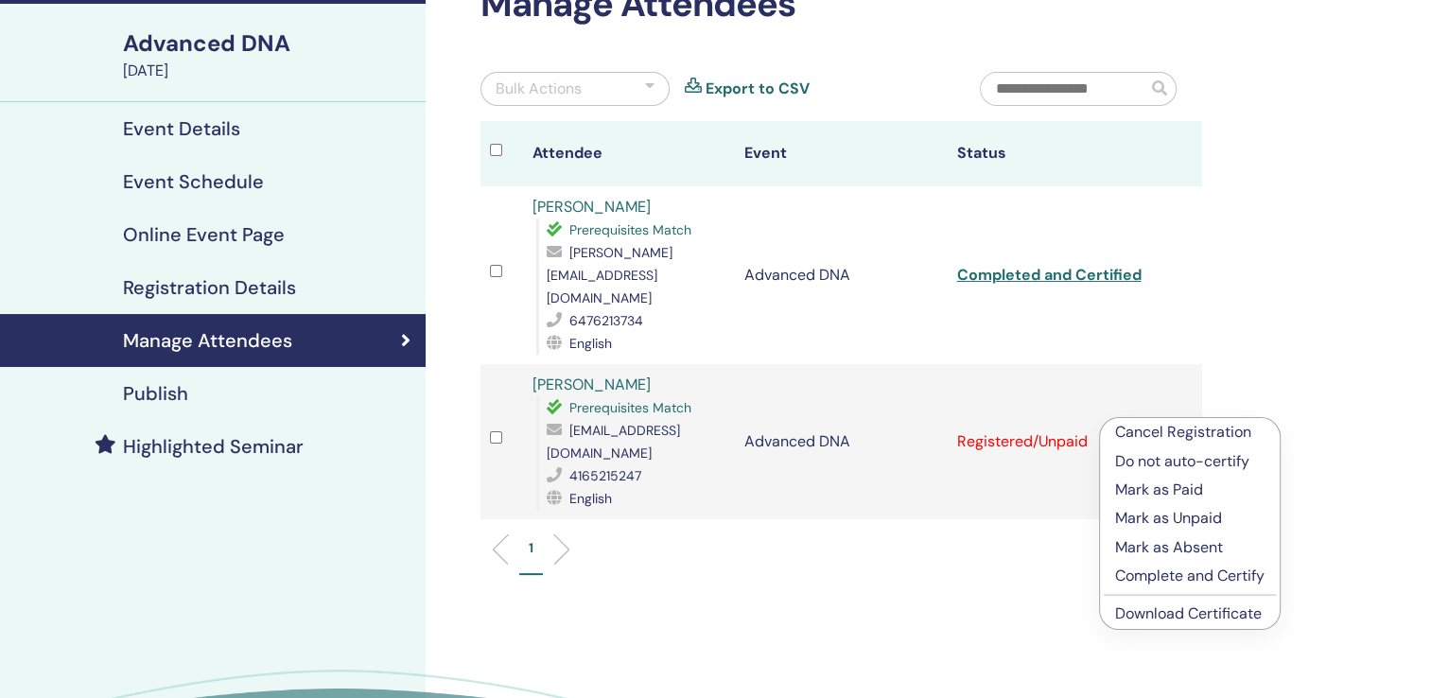
click at [1162, 573] on p "Complete and Certify" at bounding box center [1189, 576] width 149 height 23
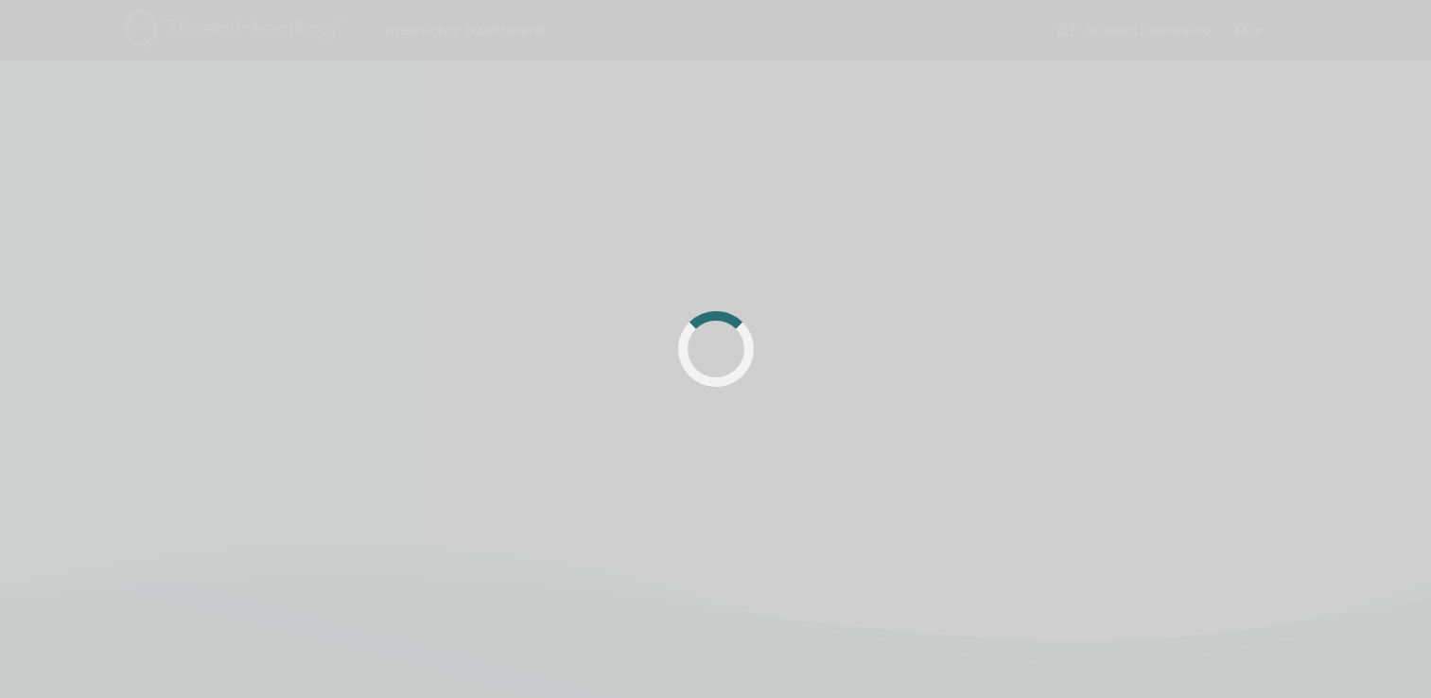
scroll to position [123, 0]
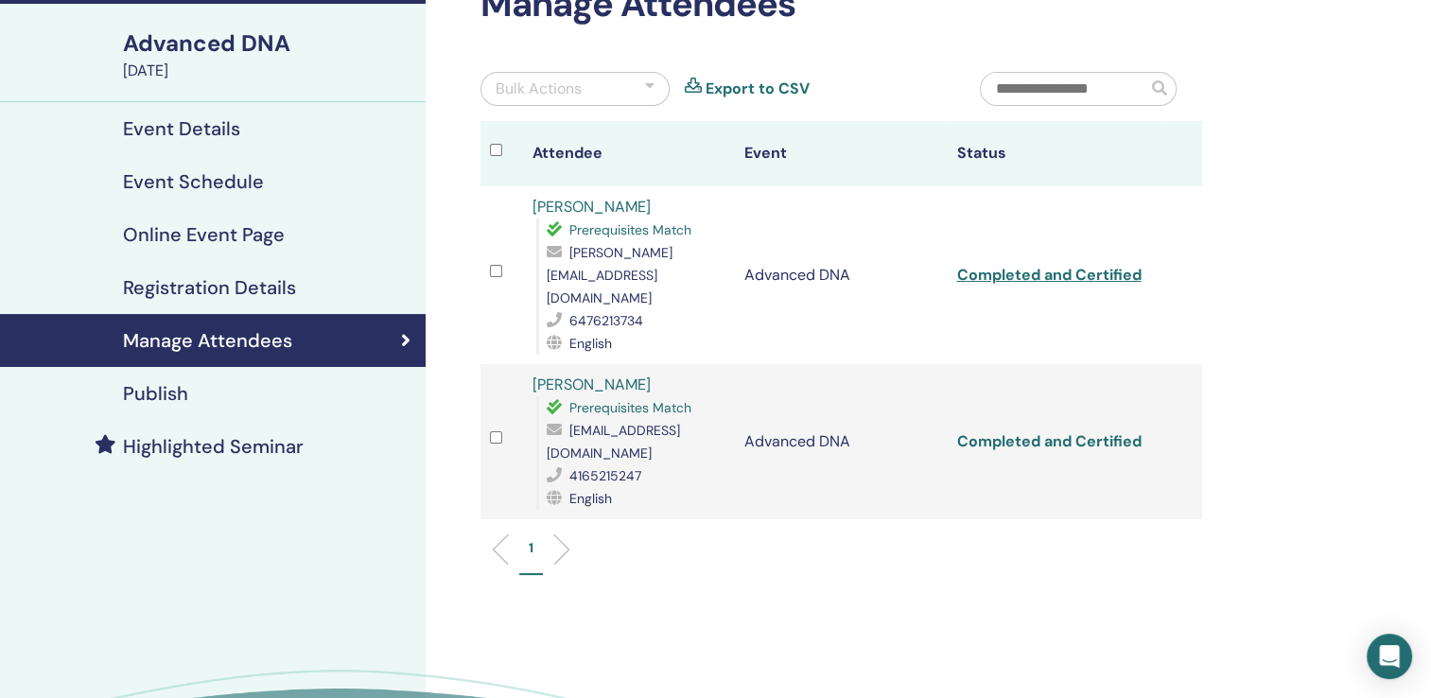
click at [1084, 431] on link "Completed and Certified" at bounding box center [1048, 441] width 184 height 20
click at [1368, 138] on div "Manage Attendees Bulk Actions Export to CSV Attendee Event Status Janet MacLean…" at bounding box center [903, 398] width 955 height 921
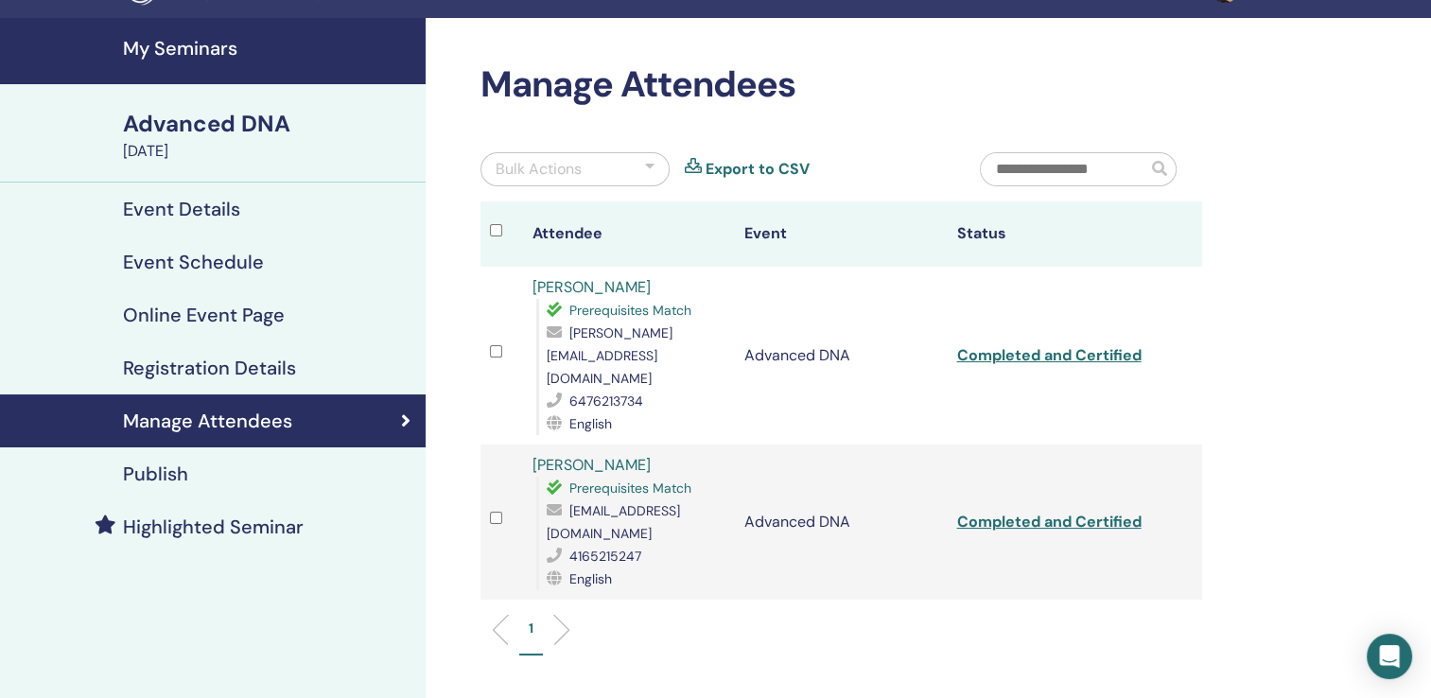
scroll to position [0, 0]
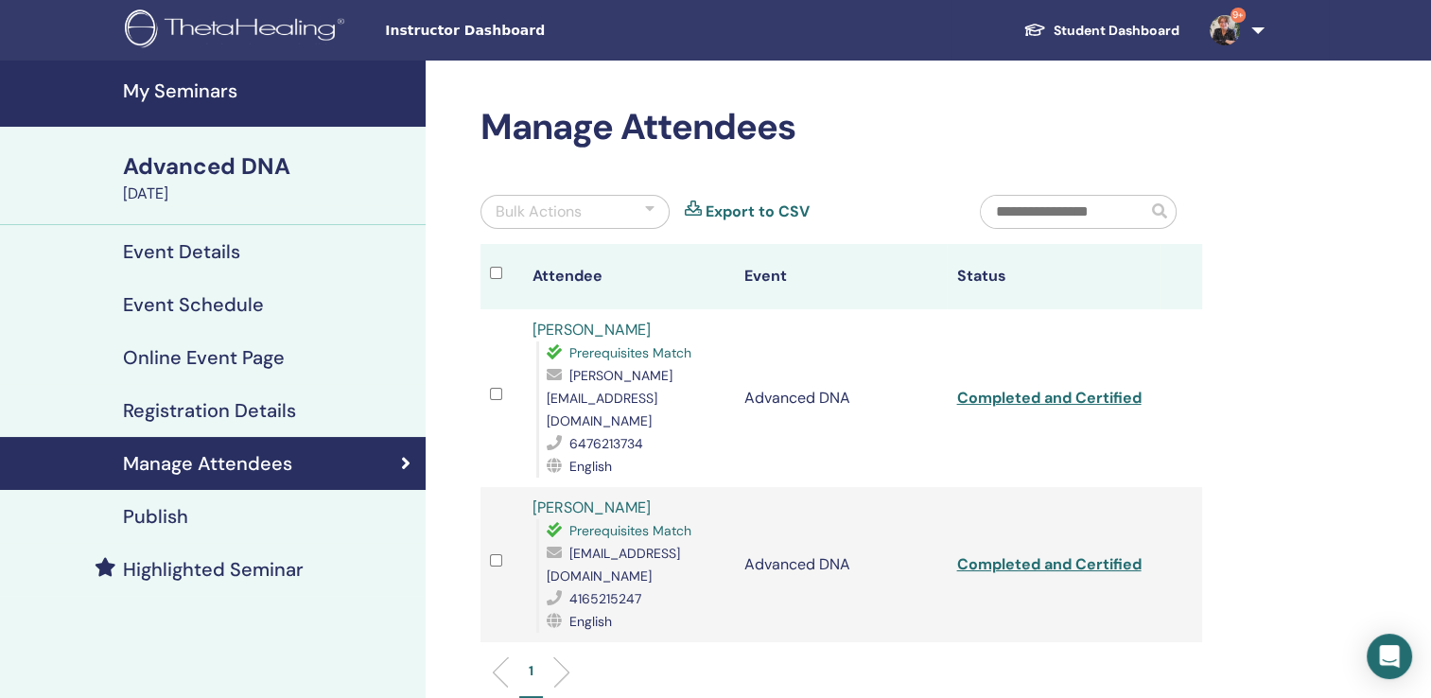
click at [200, 88] on h4 "My Seminars" at bounding box center [268, 90] width 291 height 23
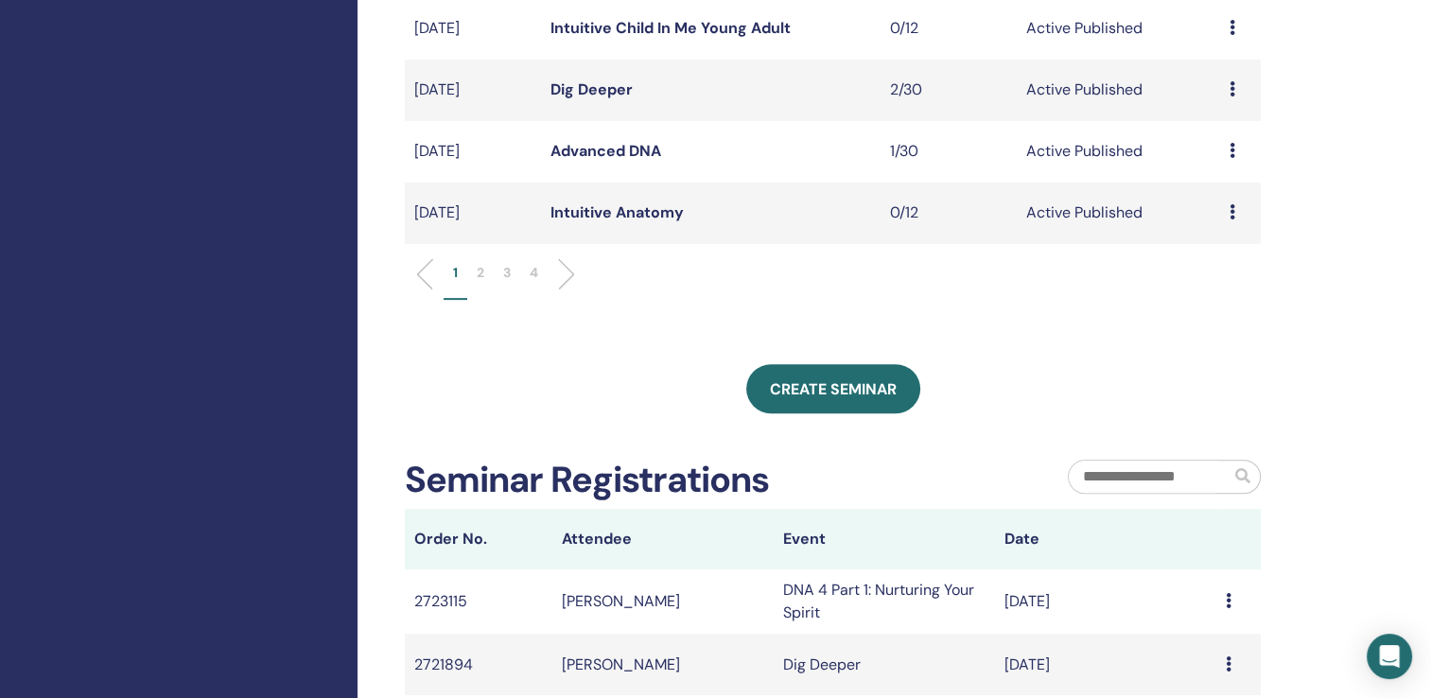
scroll to position [724, 0]
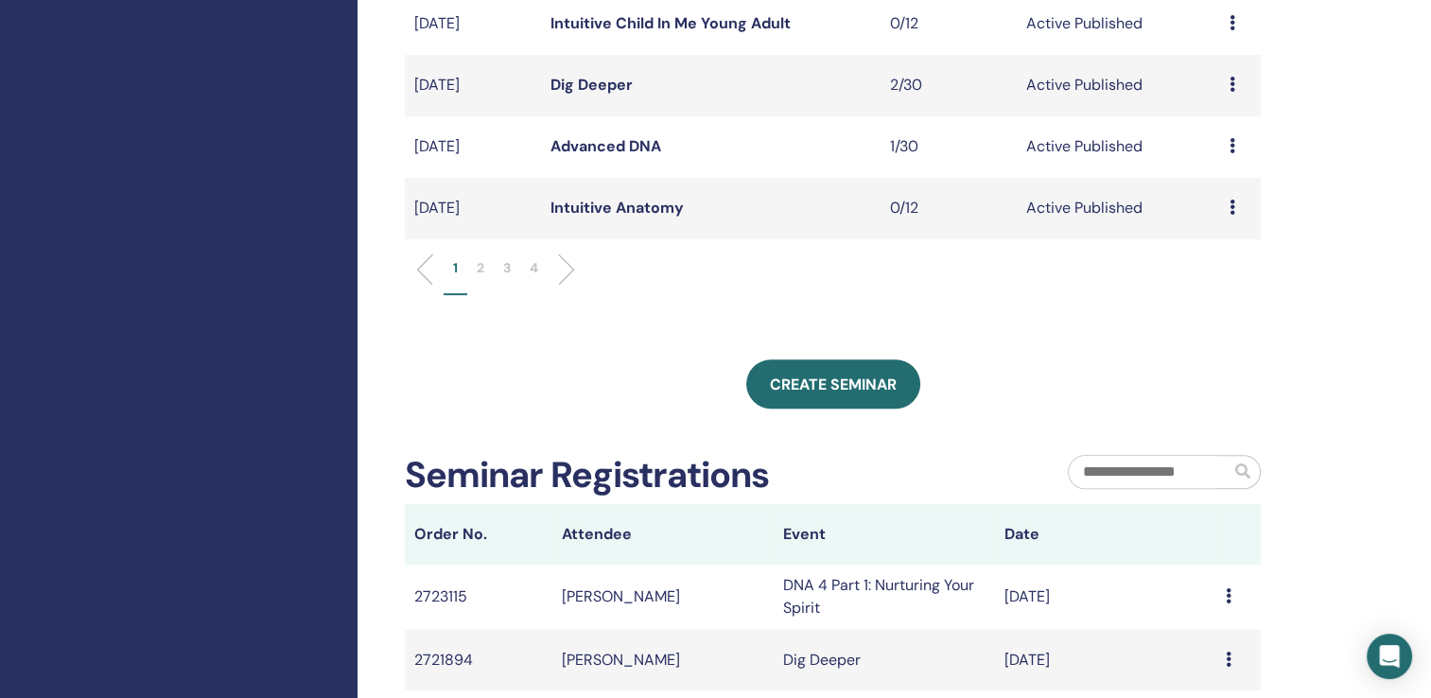
click at [609, 146] on link "Advanced DNA" at bounding box center [606, 146] width 111 height 20
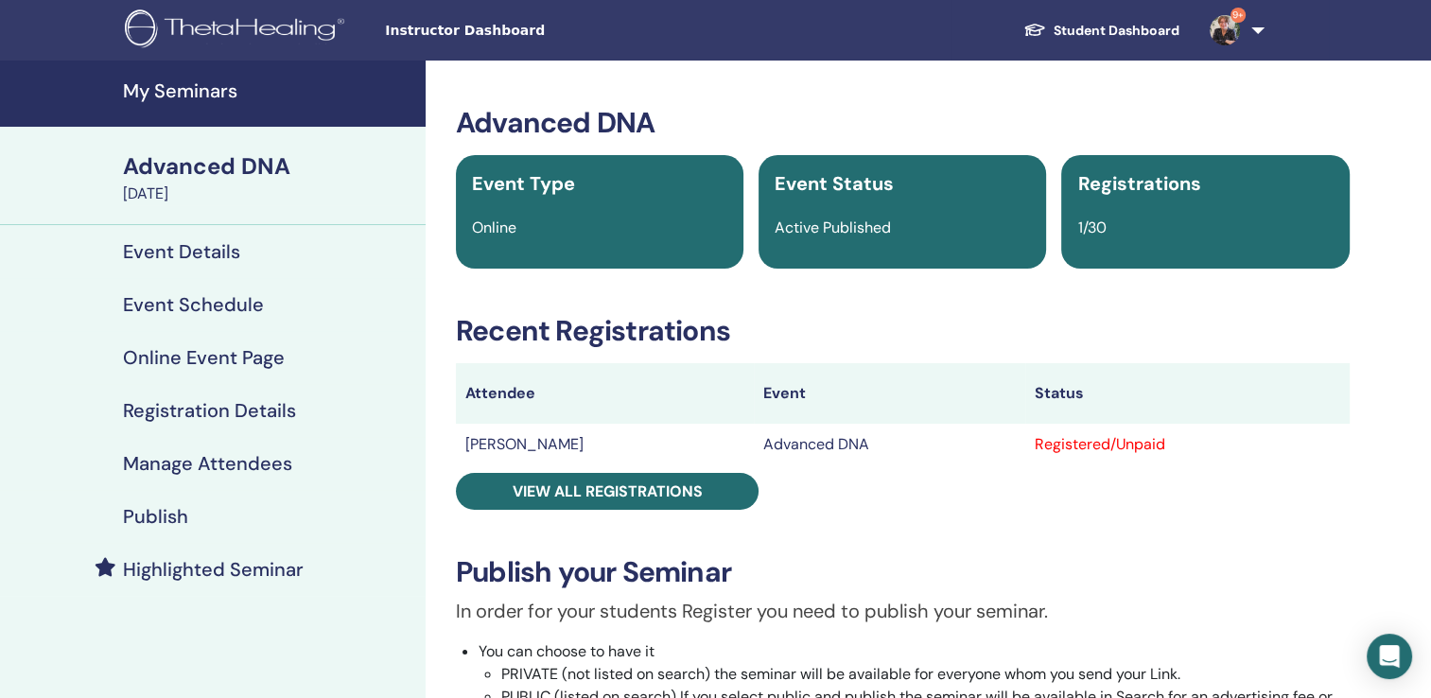
click at [212, 91] on h4 "My Seminars" at bounding box center [268, 90] width 291 height 23
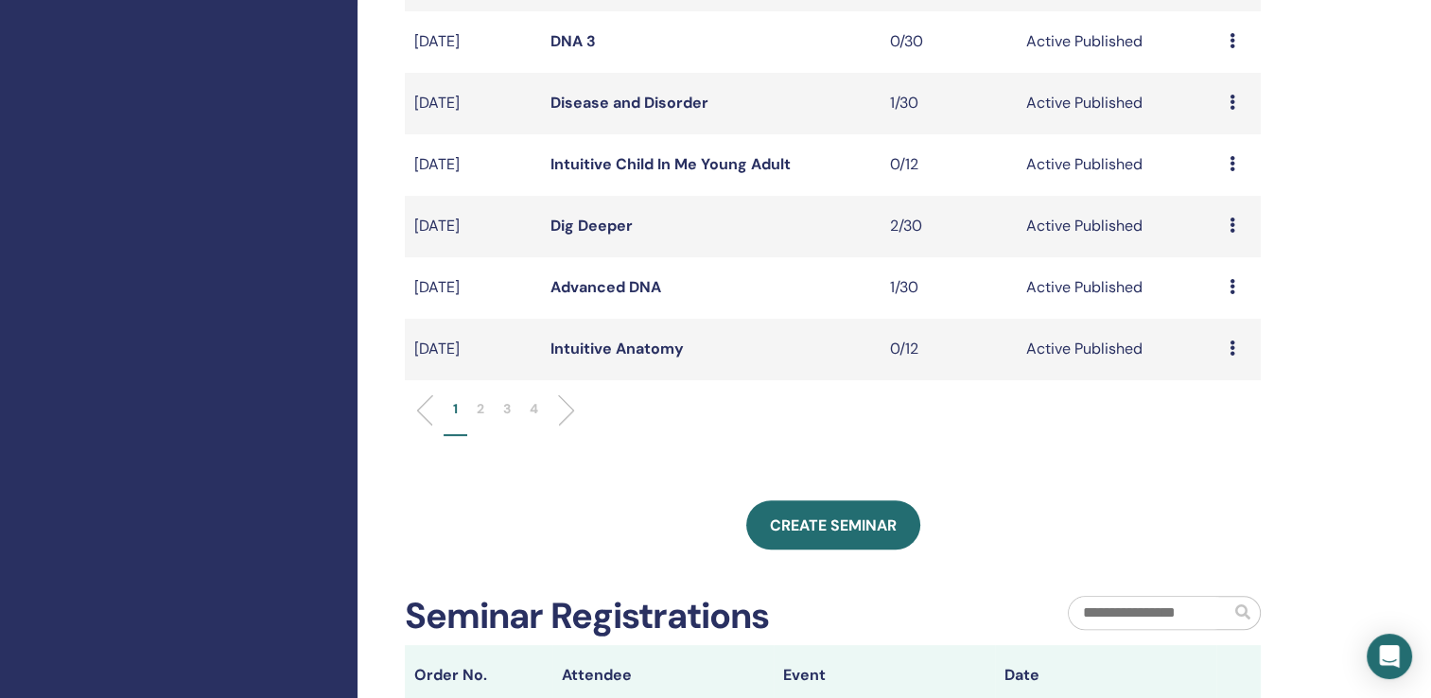
scroll to position [585, 0]
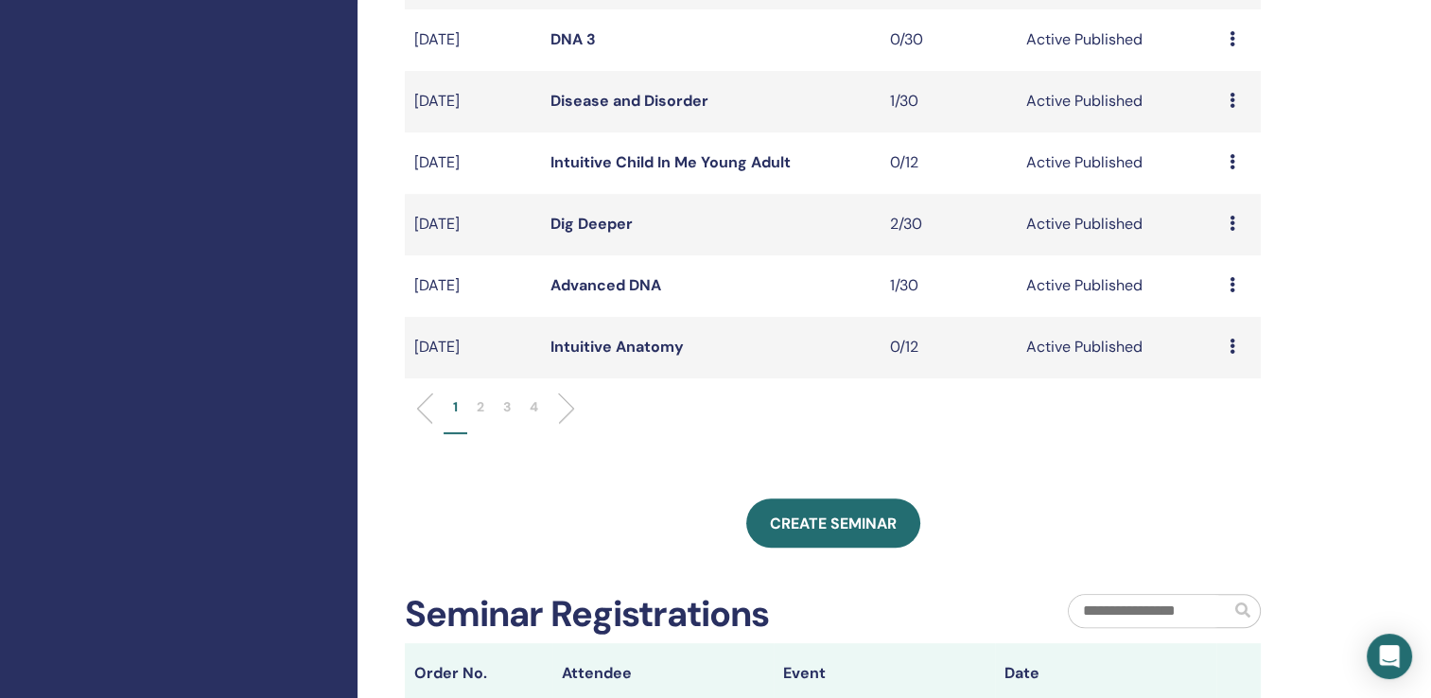
click at [481, 403] on p "2" at bounding box center [481, 407] width 8 height 20
